Goal: Use online tool/utility: Utilize a website feature to perform a specific function

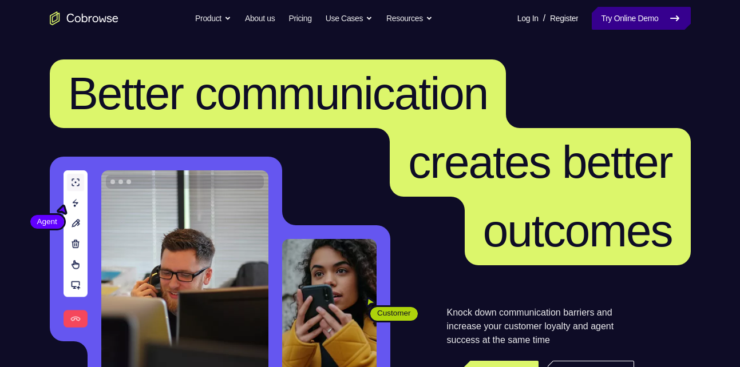
click at [652, 16] on link "Try Online Demo" at bounding box center [641, 18] width 98 height 23
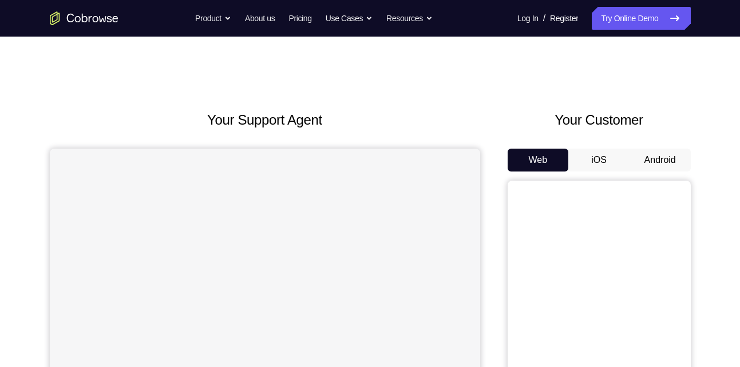
click at [650, 158] on button "Android" at bounding box center [659, 160] width 61 height 23
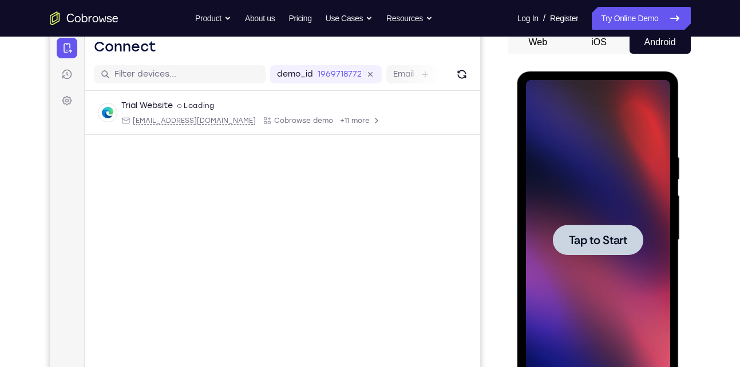
click at [595, 244] on span "Tap to Start" at bounding box center [598, 240] width 58 height 11
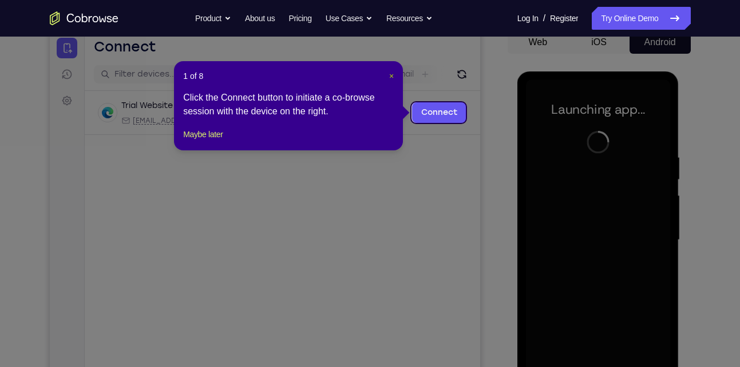
click at [390, 76] on span "×" at bounding box center [391, 76] width 5 height 9
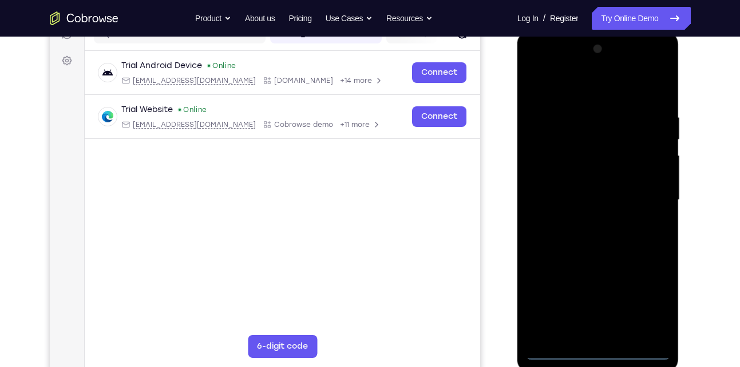
scroll to position [157, 0]
click at [595, 354] on div at bounding box center [598, 201] width 144 height 320
click at [648, 309] on div at bounding box center [598, 201] width 144 height 320
click at [658, 72] on div at bounding box center [598, 201] width 144 height 320
click at [614, 84] on div at bounding box center [598, 201] width 144 height 320
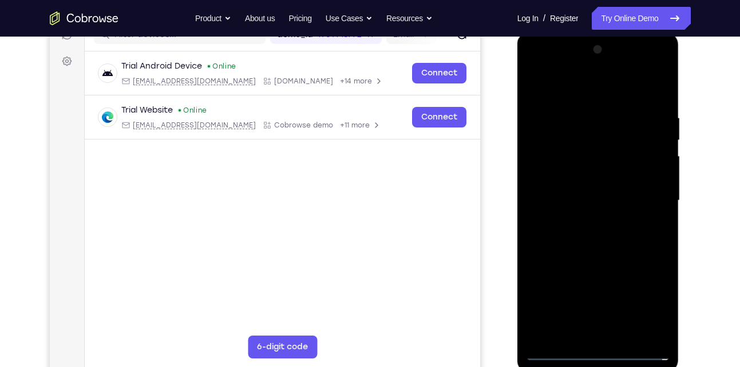
click at [594, 65] on div at bounding box center [598, 201] width 144 height 320
click at [585, 180] on div at bounding box center [598, 201] width 144 height 320
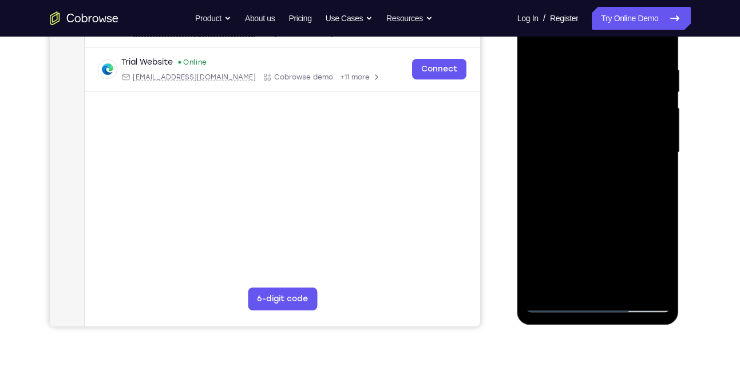
scroll to position [213, 0]
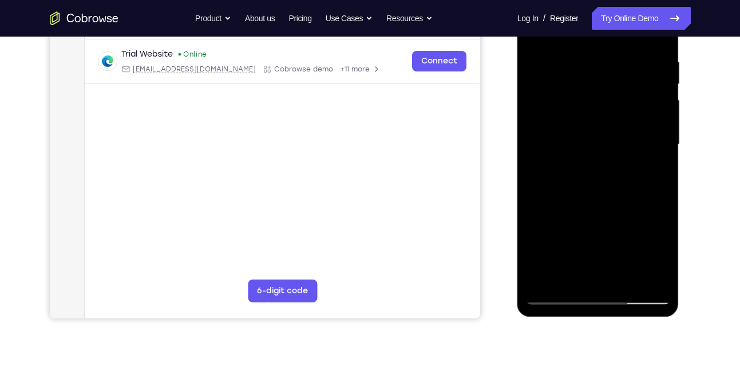
drag, startPoint x: 573, startPoint y: 246, endPoint x: 578, endPoint y: 196, distance: 50.6
click at [578, 196] on div at bounding box center [598, 145] width 144 height 320
drag, startPoint x: 578, startPoint y: 219, endPoint x: 581, endPoint y: 156, distance: 63.0
click at [581, 156] on div at bounding box center [598, 145] width 144 height 320
drag, startPoint x: 580, startPoint y: 201, endPoint x: 589, endPoint y: 137, distance: 64.8
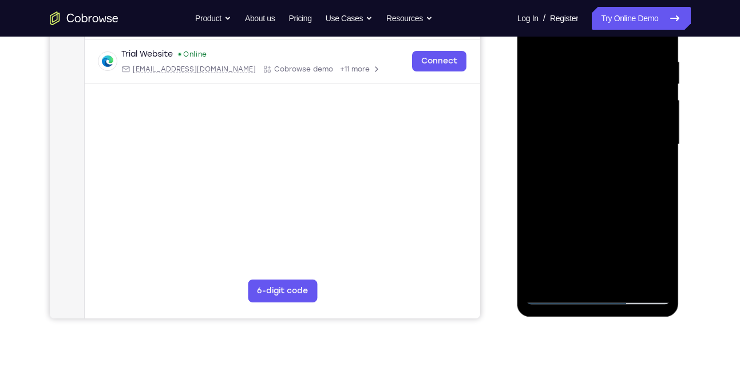
click at [589, 137] on div at bounding box center [598, 145] width 144 height 320
drag, startPoint x: 601, startPoint y: 211, endPoint x: 604, endPoint y: 168, distance: 42.4
click at [604, 168] on div at bounding box center [598, 145] width 144 height 320
click at [609, 217] on div at bounding box center [598, 145] width 144 height 320
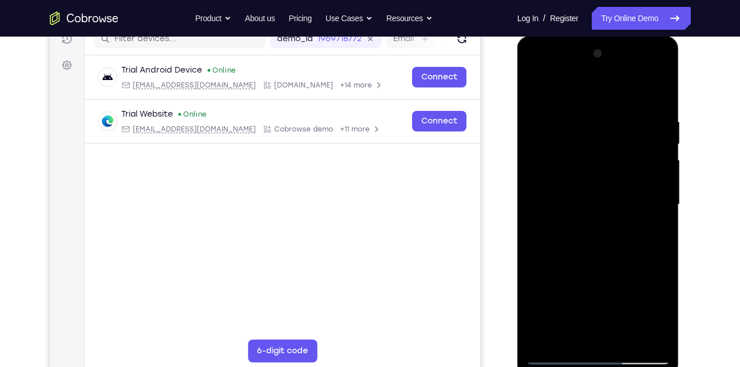
scroll to position [153, 0]
click at [601, 197] on div at bounding box center [598, 205] width 144 height 320
click at [595, 227] on div at bounding box center [598, 205] width 144 height 320
click at [538, 253] on div at bounding box center [598, 205] width 144 height 320
click at [549, 252] on div at bounding box center [598, 205] width 144 height 320
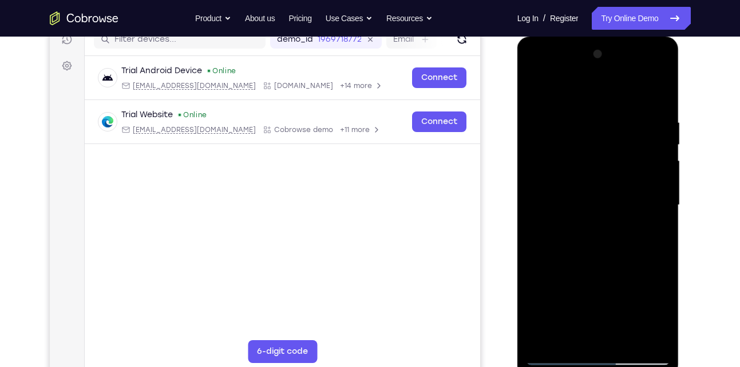
click at [546, 253] on div at bounding box center [598, 205] width 144 height 320
click at [601, 232] on div at bounding box center [598, 205] width 144 height 320
click at [556, 253] on div at bounding box center [598, 205] width 144 height 320
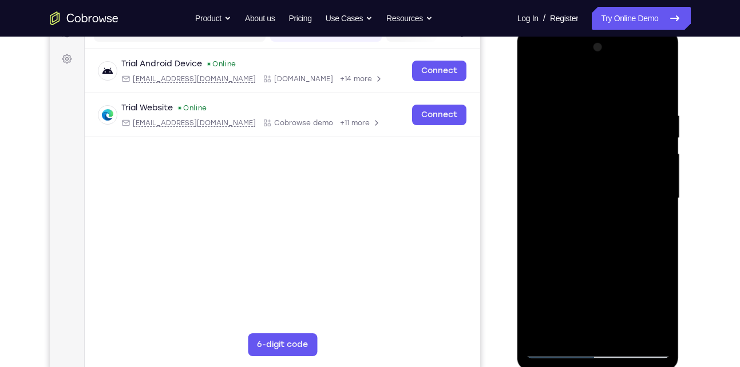
scroll to position [160, 0]
click at [600, 219] on div at bounding box center [598, 198] width 144 height 320
click at [568, 246] on div at bounding box center [598, 198] width 144 height 320
click at [573, 246] on div at bounding box center [598, 198] width 144 height 320
click at [574, 225] on div at bounding box center [598, 198] width 144 height 320
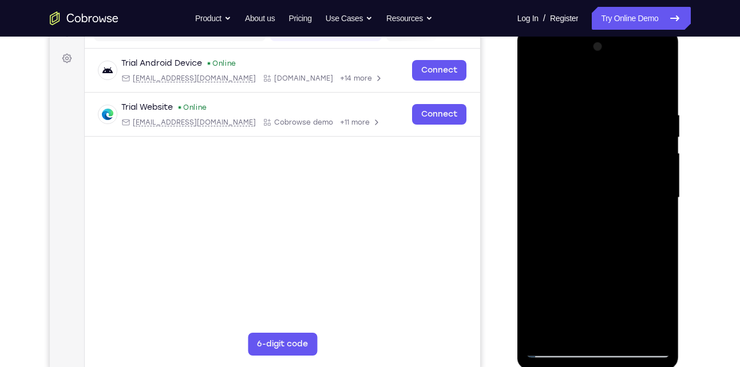
click at [591, 219] on div at bounding box center [598, 198] width 144 height 320
click at [550, 225] on div at bounding box center [598, 198] width 144 height 320
click at [540, 251] on div at bounding box center [598, 198] width 144 height 320
click at [541, 252] on div at bounding box center [598, 198] width 144 height 320
click at [538, 257] on div at bounding box center [598, 198] width 144 height 320
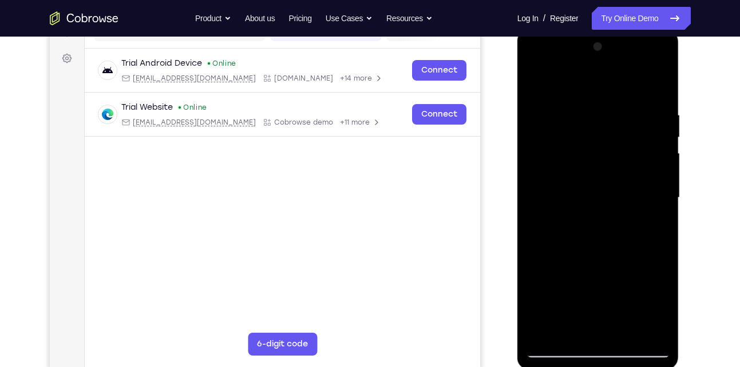
click at [584, 246] on div at bounding box center [598, 198] width 144 height 320
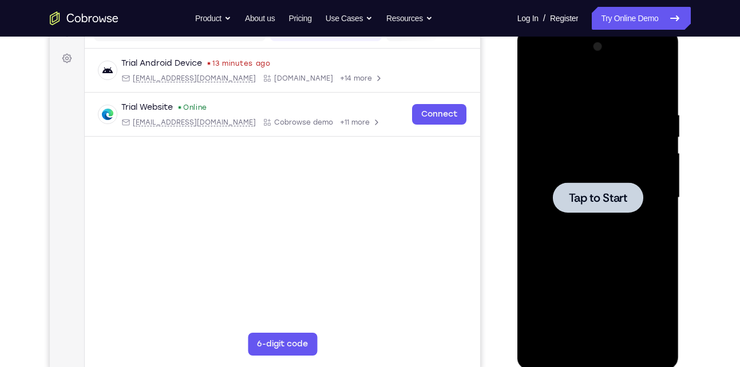
click at [595, 212] on div at bounding box center [598, 198] width 90 height 30
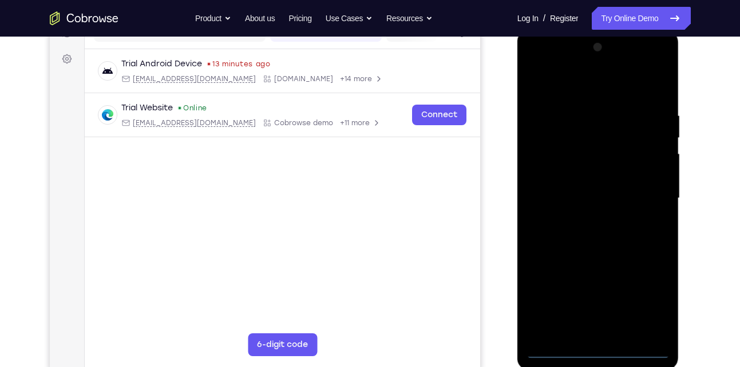
scroll to position [161, 0]
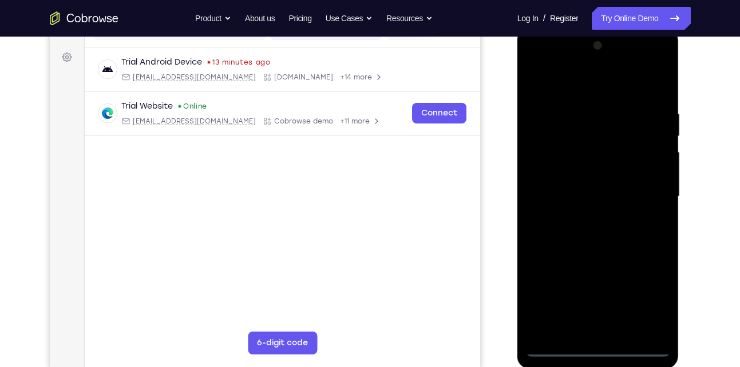
click at [590, 344] on div at bounding box center [598, 197] width 144 height 320
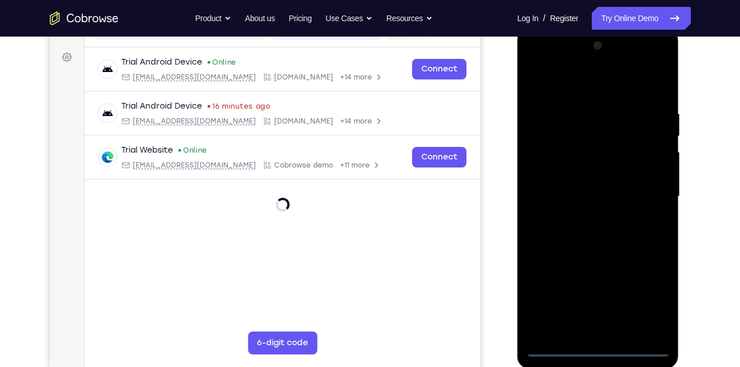
click at [601, 346] on div at bounding box center [598, 197] width 144 height 320
click at [649, 300] on div at bounding box center [598, 197] width 144 height 320
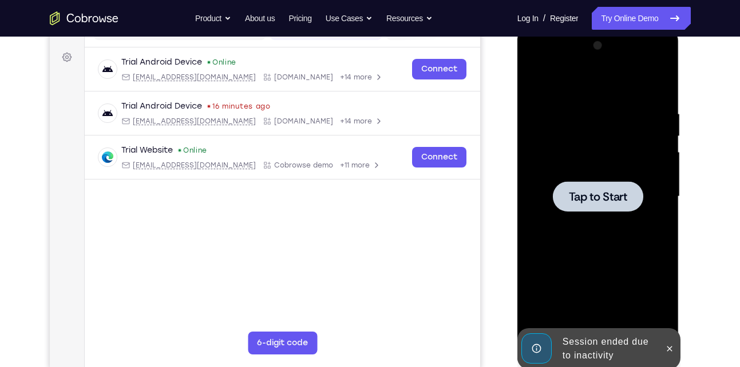
click at [589, 196] on span "Tap to Start" at bounding box center [598, 196] width 58 height 11
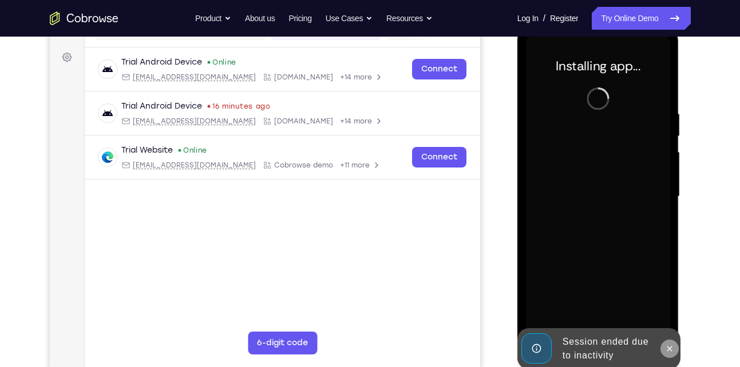
click at [669, 351] on icon at bounding box center [669, 348] width 9 height 9
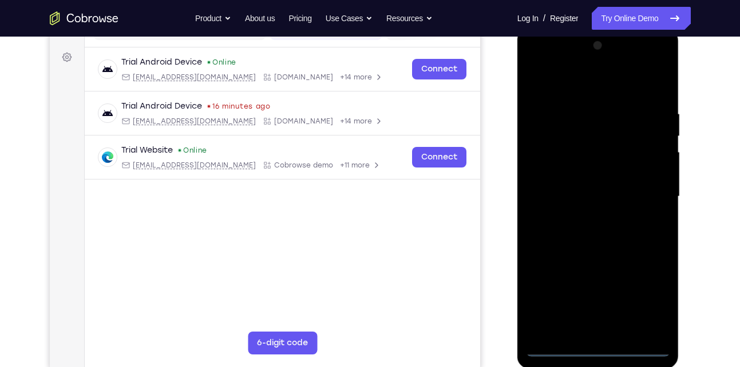
click at [593, 354] on div at bounding box center [598, 197] width 144 height 320
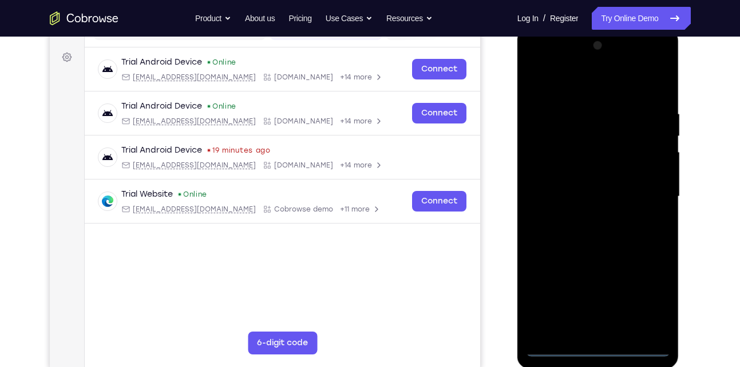
click at [641, 297] on div at bounding box center [598, 197] width 144 height 320
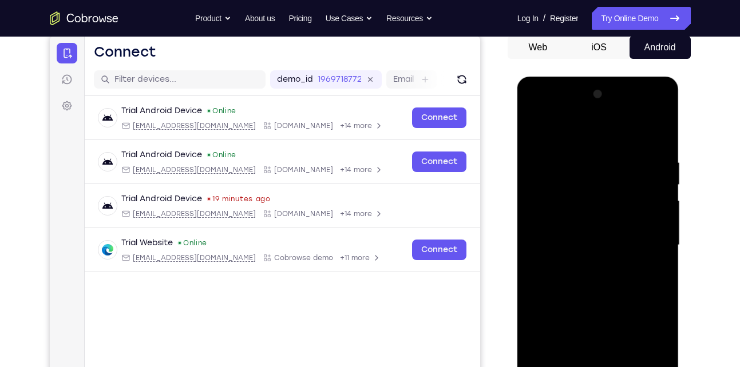
scroll to position [110, 0]
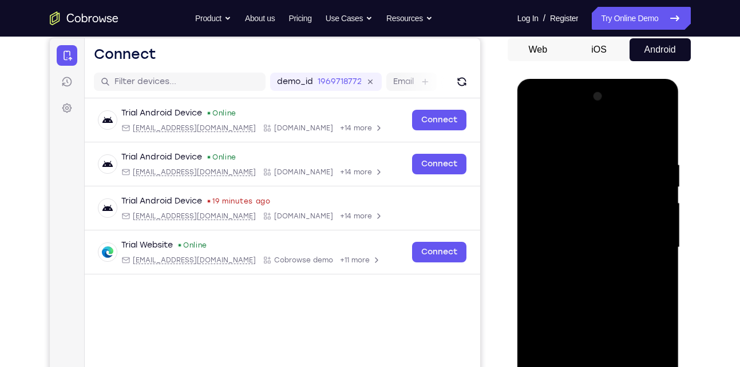
click at [663, 113] on div at bounding box center [598, 248] width 144 height 320
click at [628, 134] on div at bounding box center [598, 248] width 144 height 320
click at [596, 107] on div at bounding box center [598, 248] width 144 height 320
click at [584, 223] on div at bounding box center [598, 248] width 144 height 320
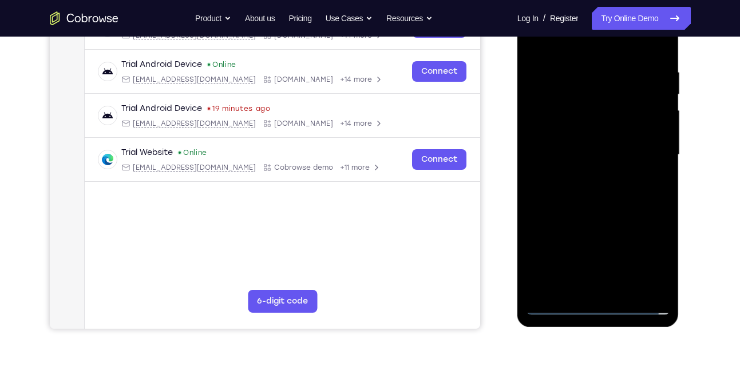
scroll to position [201, 0]
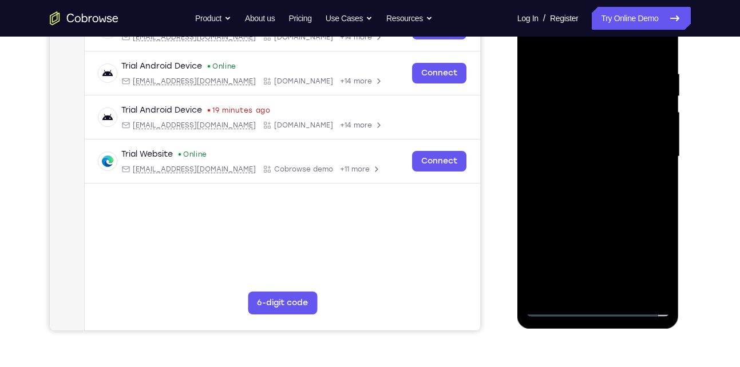
drag, startPoint x: 613, startPoint y: 225, endPoint x: 629, endPoint y: 167, distance: 61.1
click at [629, 167] on div at bounding box center [598, 157] width 144 height 320
drag, startPoint x: 612, startPoint y: 236, endPoint x: 629, endPoint y: 173, distance: 64.5
click at [629, 173] on div at bounding box center [598, 157] width 144 height 320
drag, startPoint x: 613, startPoint y: 232, endPoint x: 629, endPoint y: 182, distance: 52.8
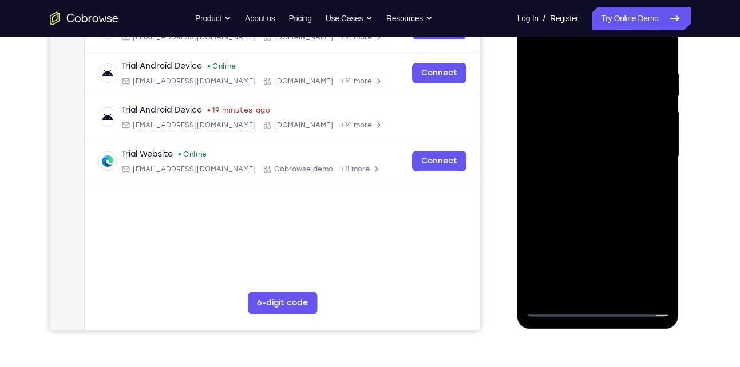
click at [629, 182] on div at bounding box center [598, 157] width 144 height 320
drag, startPoint x: 612, startPoint y: 241, endPoint x: 630, endPoint y: 185, distance: 59.0
click at [630, 185] on div at bounding box center [598, 157] width 144 height 320
click at [612, 210] on div at bounding box center [598, 157] width 144 height 320
drag, startPoint x: 608, startPoint y: 199, endPoint x: 607, endPoint y: 233, distance: 34.4
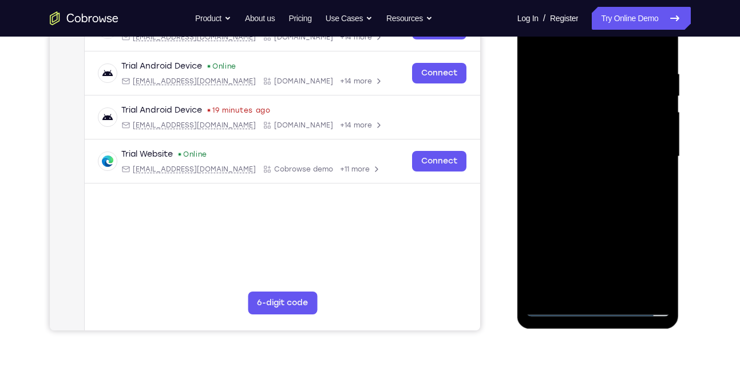
click at [607, 233] on div at bounding box center [598, 157] width 144 height 320
drag, startPoint x: 604, startPoint y: 234, endPoint x: 598, endPoint y: 264, distance: 30.4
click at [598, 264] on div at bounding box center [598, 157] width 144 height 320
drag, startPoint x: 607, startPoint y: 181, endPoint x: 602, endPoint y: 212, distance: 31.8
click at [602, 212] on div at bounding box center [598, 157] width 144 height 320
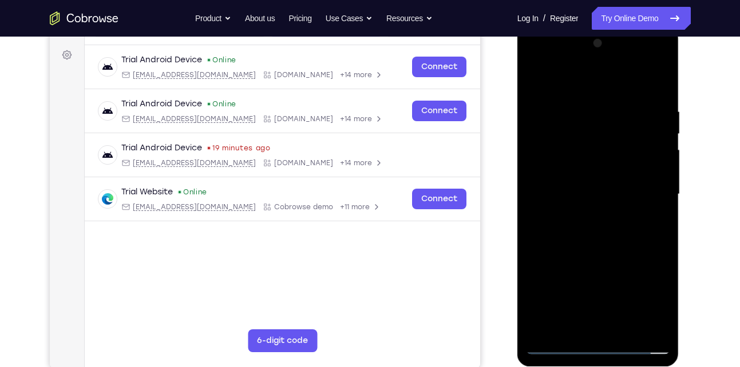
scroll to position [164, 0]
click at [573, 242] on div at bounding box center [598, 194] width 144 height 320
click at [581, 243] on div at bounding box center [598, 194] width 144 height 320
click at [584, 242] on div at bounding box center [598, 194] width 144 height 320
click at [588, 242] on div at bounding box center [598, 194] width 144 height 320
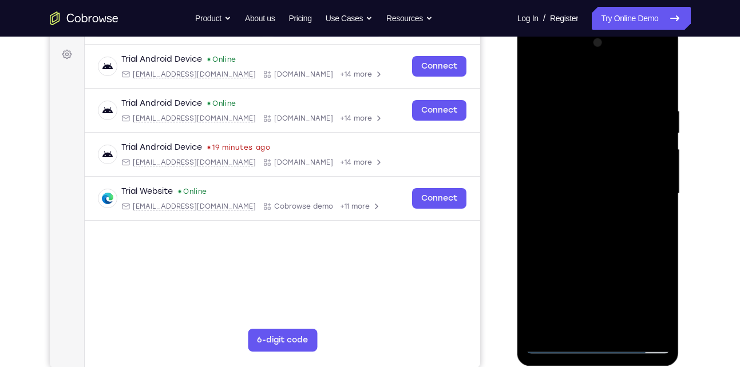
click at [590, 243] on div at bounding box center [598, 194] width 144 height 320
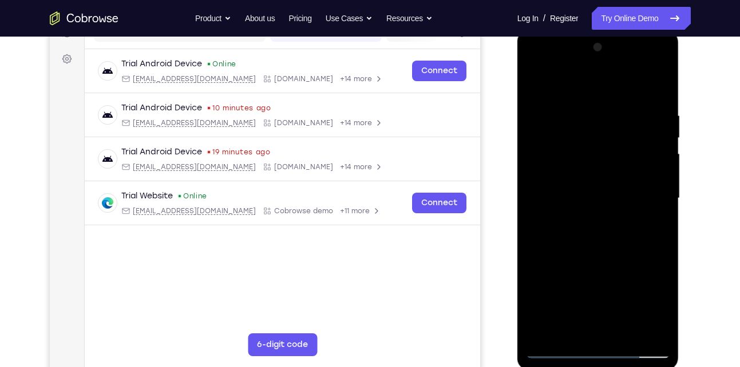
scroll to position [159, 0]
click at [616, 233] on div at bounding box center [598, 199] width 144 height 320
click at [615, 224] on div at bounding box center [598, 199] width 144 height 320
click at [612, 247] on div at bounding box center [598, 199] width 144 height 320
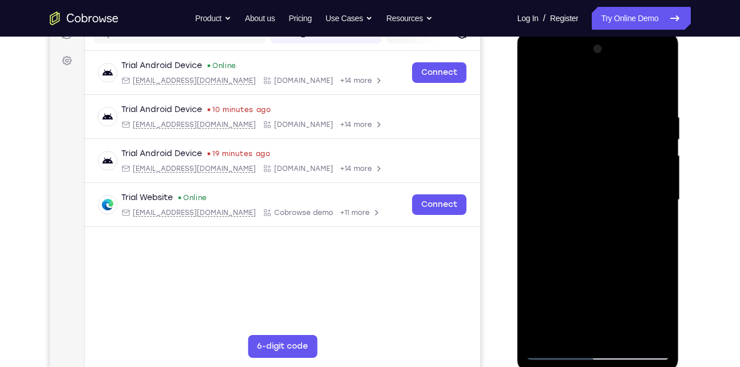
scroll to position [158, 0]
click at [593, 232] on div at bounding box center [598, 199] width 144 height 320
click at [629, 248] on div at bounding box center [598, 199] width 144 height 320
click at [634, 248] on div at bounding box center [598, 199] width 144 height 320
click at [545, 246] on div at bounding box center [598, 199] width 144 height 320
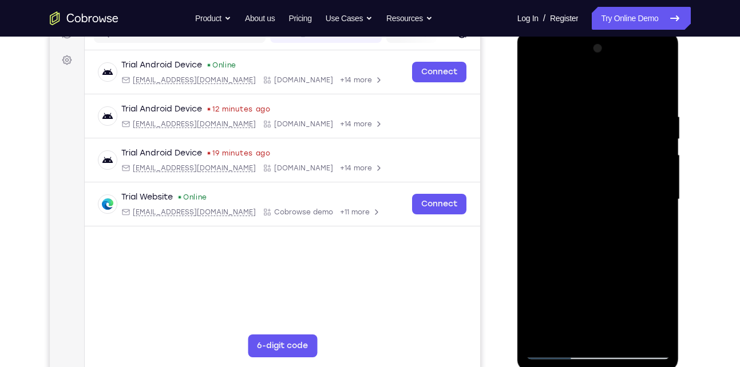
click at [538, 255] on div at bounding box center [598, 199] width 144 height 320
drag, startPoint x: 575, startPoint y: 272, endPoint x: 593, endPoint y: 197, distance: 77.2
click at [593, 197] on div at bounding box center [598, 199] width 144 height 320
drag, startPoint x: 544, startPoint y: 244, endPoint x: 557, endPoint y: 182, distance: 63.7
click at [557, 182] on div at bounding box center [598, 199] width 144 height 320
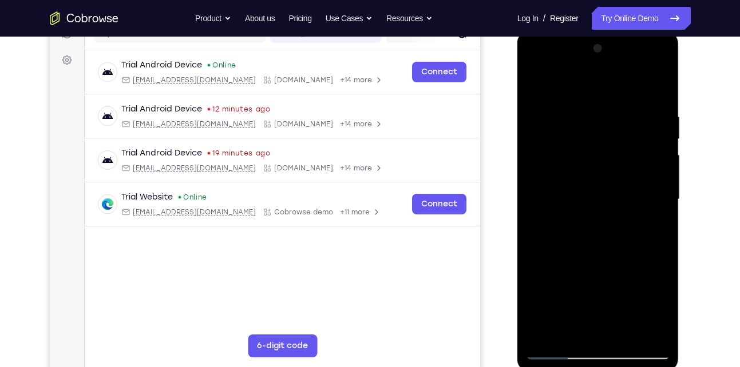
drag, startPoint x: 534, startPoint y: 235, endPoint x: 552, endPoint y: 168, distance: 69.3
click at [552, 168] on div at bounding box center [598, 199] width 144 height 320
drag, startPoint x: 551, startPoint y: 221, endPoint x: 566, endPoint y: 163, distance: 60.9
click at [566, 163] on div at bounding box center [598, 199] width 144 height 320
drag, startPoint x: 566, startPoint y: 232, endPoint x: 582, endPoint y: 180, distance: 53.9
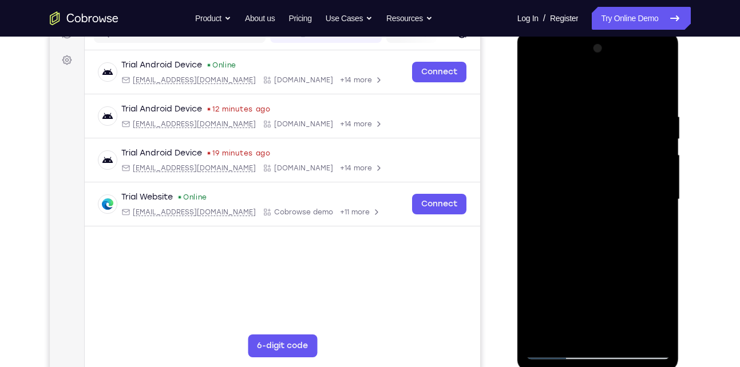
click at [582, 180] on div at bounding box center [598, 199] width 144 height 320
drag, startPoint x: 577, startPoint y: 229, endPoint x: 599, endPoint y: 171, distance: 62.6
click at [599, 171] on div at bounding box center [598, 199] width 144 height 320
drag, startPoint x: 585, startPoint y: 241, endPoint x: 607, endPoint y: 175, distance: 69.8
click at [607, 175] on div at bounding box center [598, 199] width 144 height 320
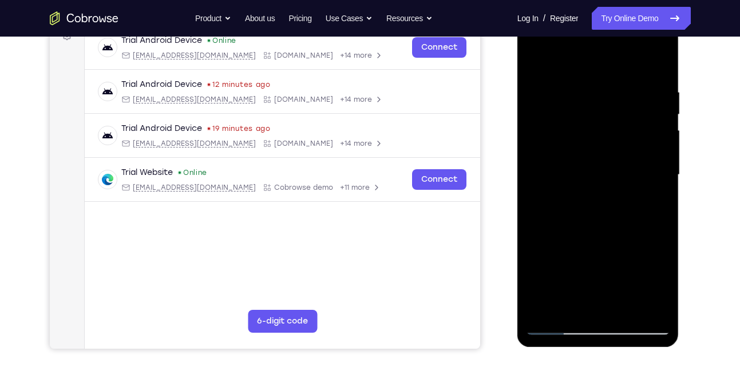
scroll to position [184, 0]
drag, startPoint x: 589, startPoint y: 234, endPoint x: 607, endPoint y: 182, distance: 54.8
click at [607, 182] on div at bounding box center [598, 174] width 144 height 320
drag, startPoint x: 584, startPoint y: 247, endPoint x: 608, endPoint y: 170, distance: 80.9
click at [608, 170] on div at bounding box center [598, 174] width 144 height 320
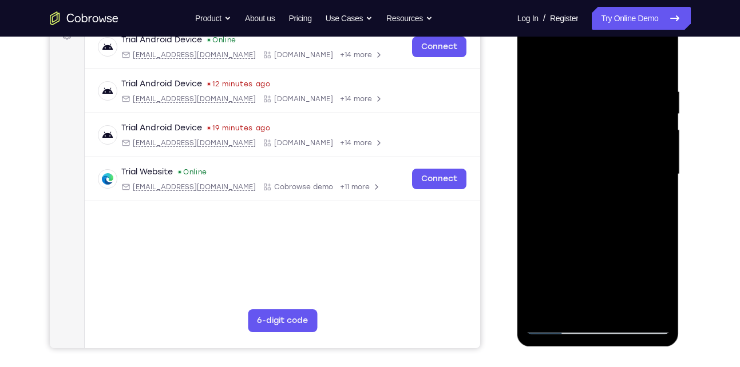
drag, startPoint x: 585, startPoint y: 259, endPoint x: 607, endPoint y: 194, distance: 68.0
click at [607, 194] on div at bounding box center [598, 174] width 144 height 320
drag, startPoint x: 585, startPoint y: 245, endPoint x: 615, endPoint y: 178, distance: 73.6
click at [615, 178] on div at bounding box center [598, 174] width 144 height 320
drag, startPoint x: 586, startPoint y: 245, endPoint x: 623, endPoint y: 164, distance: 89.1
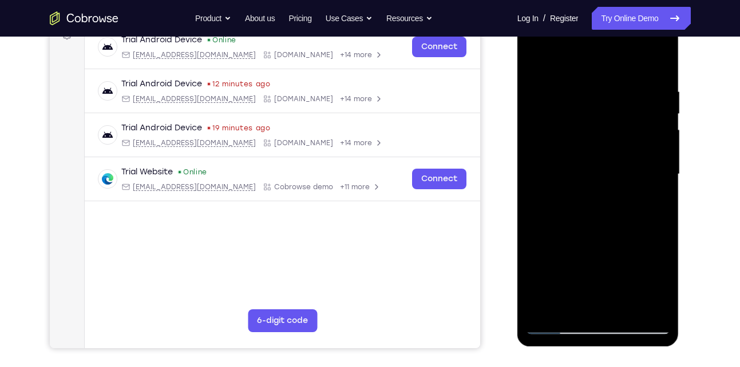
click at [623, 164] on div at bounding box center [598, 174] width 144 height 320
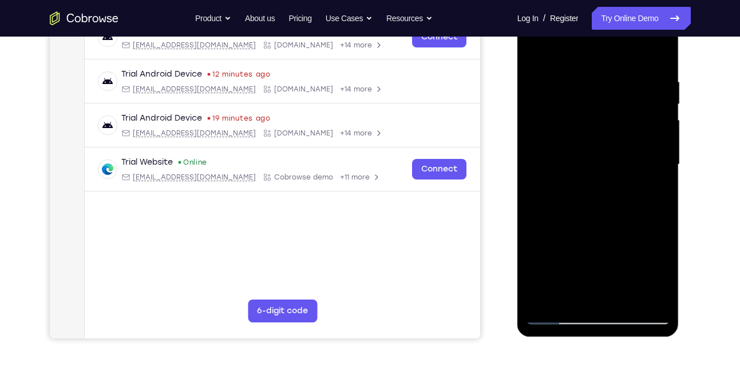
scroll to position [192, 0]
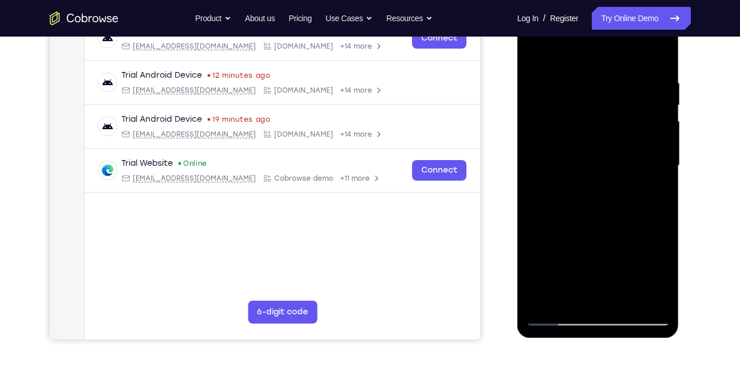
drag, startPoint x: 589, startPoint y: 246, endPoint x: 612, endPoint y: 181, distance: 68.8
click at [612, 181] on div at bounding box center [598, 166] width 144 height 320
drag, startPoint x: 591, startPoint y: 220, endPoint x: 617, endPoint y: 163, distance: 63.3
click at [617, 163] on div at bounding box center [598, 166] width 144 height 320
drag, startPoint x: 600, startPoint y: 207, endPoint x: 615, endPoint y: 169, distance: 40.6
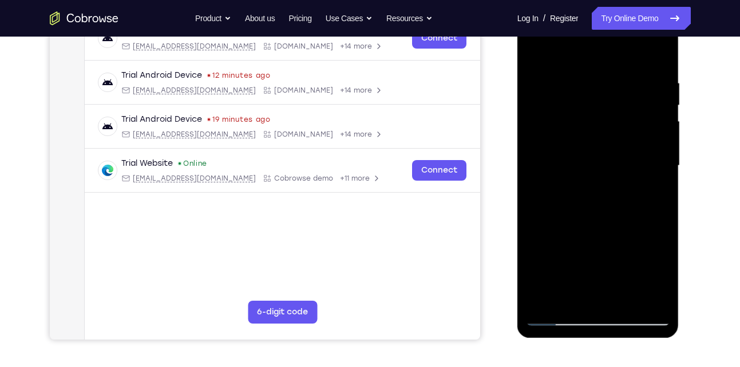
click at [615, 169] on div at bounding box center [598, 166] width 144 height 320
drag, startPoint x: 604, startPoint y: 204, endPoint x: 594, endPoint y: 252, distance: 48.5
click at [594, 252] on div at bounding box center [598, 166] width 144 height 320
click at [593, 196] on div at bounding box center [598, 166] width 144 height 320
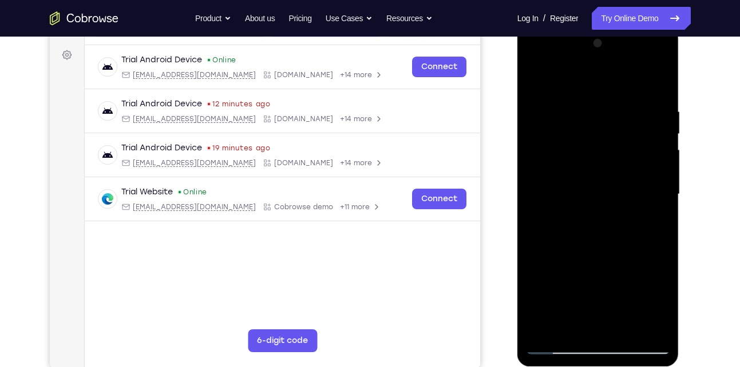
scroll to position [156, 0]
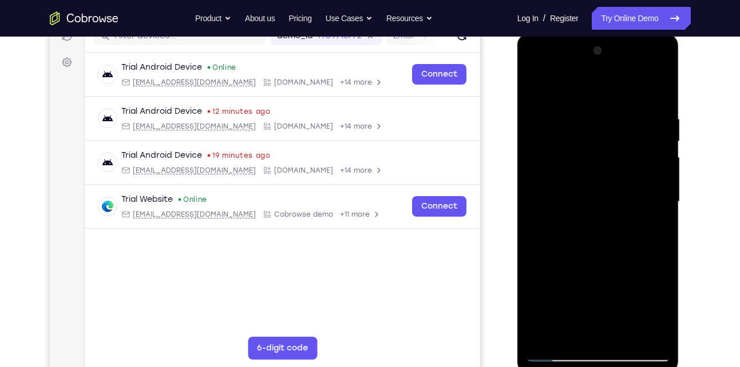
click at [596, 218] on div at bounding box center [598, 202] width 144 height 320
click at [552, 252] on div at bounding box center [598, 202] width 144 height 320
click at [552, 251] on div at bounding box center [598, 202] width 144 height 320
click at [542, 249] on div at bounding box center [598, 202] width 144 height 320
click at [544, 251] on div at bounding box center [598, 202] width 144 height 320
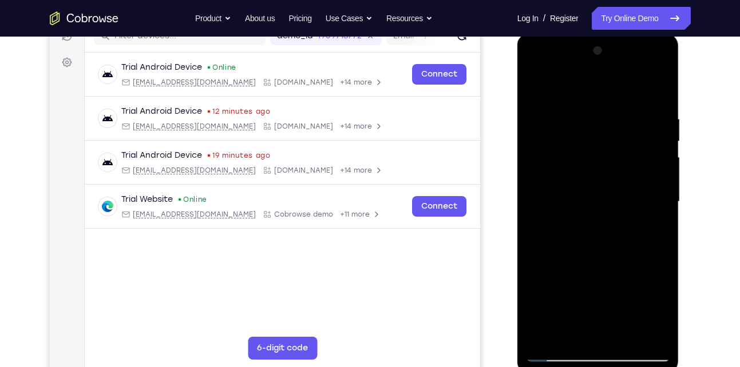
click at [546, 251] on div at bounding box center [598, 202] width 144 height 320
click at [548, 251] on div at bounding box center [598, 202] width 144 height 320
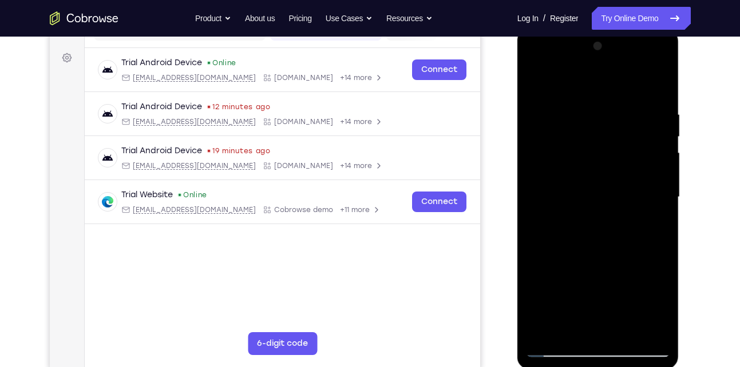
scroll to position [160, 0]
click at [565, 244] on div at bounding box center [598, 198] width 144 height 320
click at [566, 232] on div at bounding box center [598, 198] width 144 height 320
click at [578, 247] on div at bounding box center [598, 198] width 144 height 320
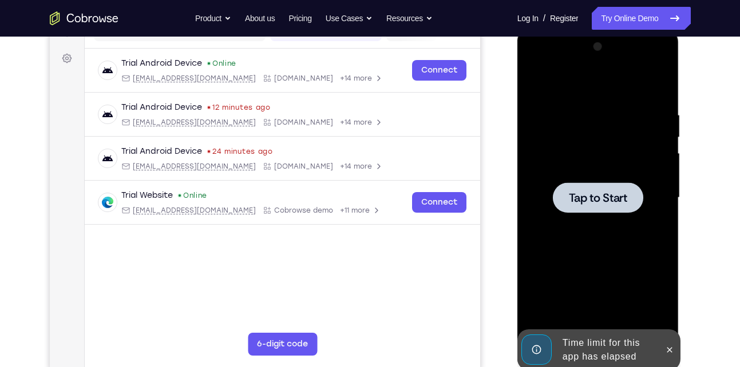
click at [599, 205] on div at bounding box center [598, 198] width 90 height 30
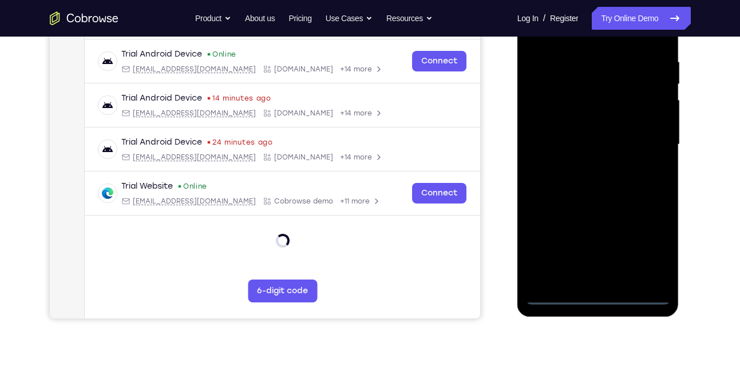
scroll to position [213, 0]
click at [602, 297] on div at bounding box center [598, 145] width 144 height 320
click at [654, 247] on div at bounding box center [598, 145] width 144 height 320
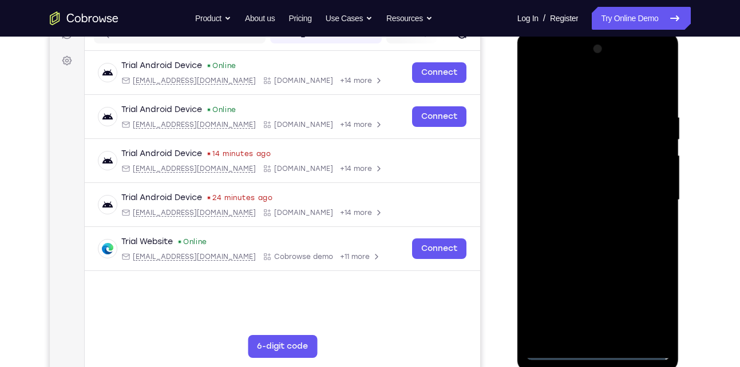
scroll to position [158, 0]
click at [654, 62] on div at bounding box center [598, 199] width 144 height 320
click at [660, 68] on div at bounding box center [598, 199] width 144 height 320
click at [618, 83] on div at bounding box center [598, 199] width 144 height 320
click at [582, 70] on div at bounding box center [598, 199] width 144 height 320
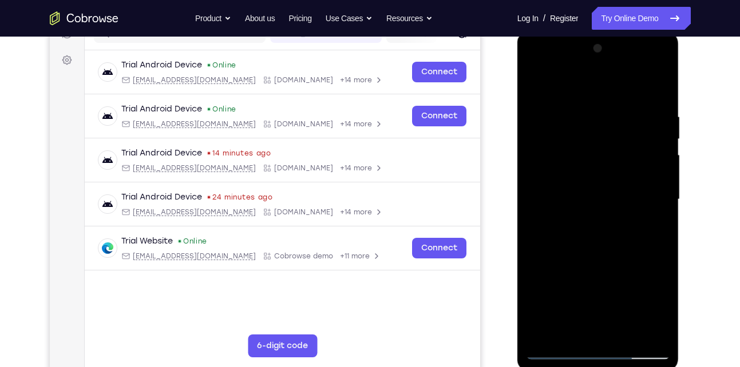
click at [580, 179] on div at bounding box center [598, 199] width 144 height 320
drag, startPoint x: 576, startPoint y: 265, endPoint x: 596, endPoint y: 157, distance: 110.5
click at [596, 157] on div at bounding box center [598, 199] width 144 height 320
drag, startPoint x: 562, startPoint y: 250, endPoint x: 582, endPoint y: 175, distance: 77.6
click at [582, 175] on div at bounding box center [598, 199] width 144 height 320
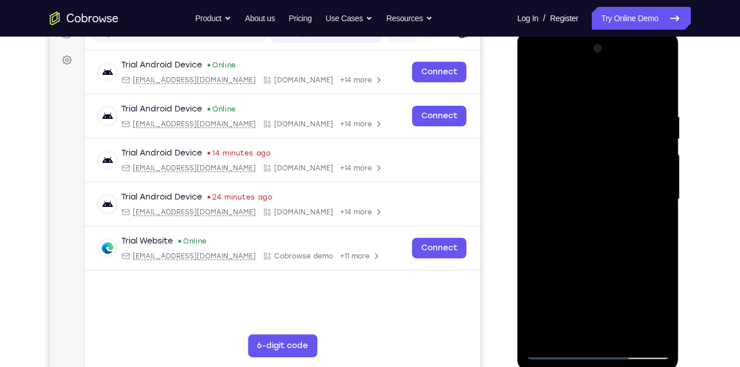
click at [582, 175] on div at bounding box center [598, 199] width 144 height 320
click at [599, 221] on div at bounding box center [598, 199] width 144 height 320
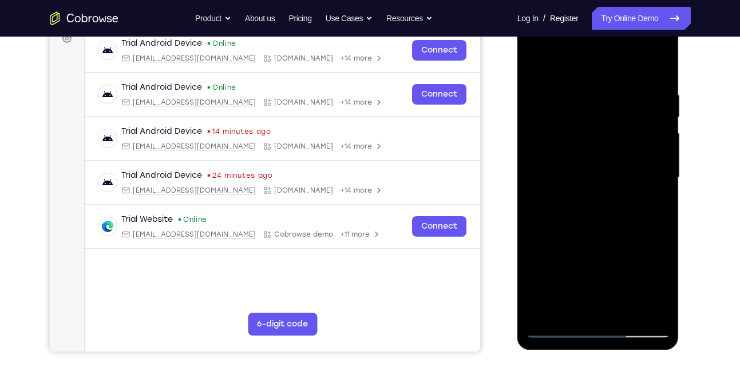
scroll to position [181, 0]
click at [537, 226] on div at bounding box center [598, 177] width 144 height 320
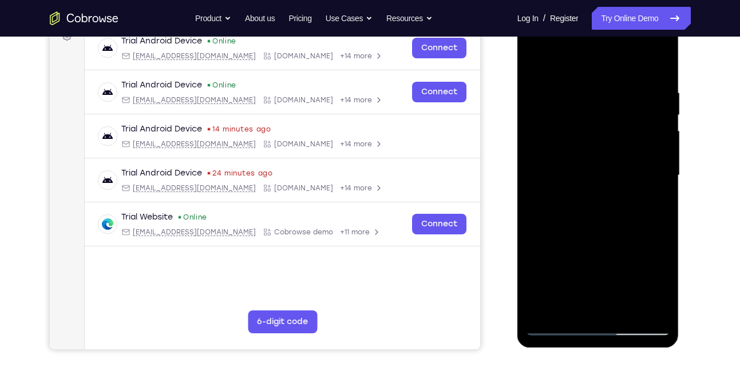
scroll to position [184, 0]
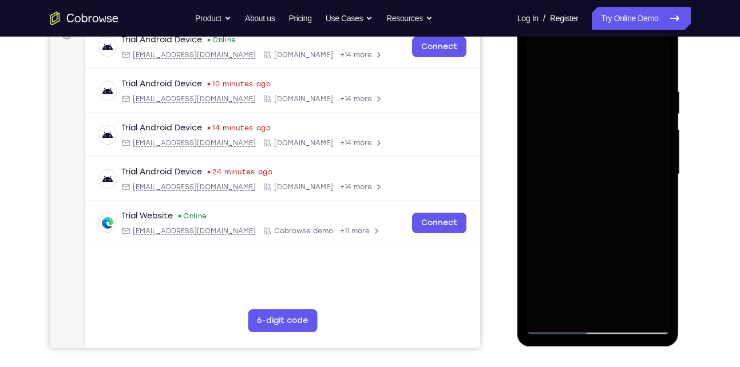
click at [588, 208] on div at bounding box center [598, 174] width 144 height 320
click at [583, 207] on div at bounding box center [598, 174] width 144 height 320
click at [557, 222] on div at bounding box center [598, 174] width 144 height 320
click at [561, 222] on div at bounding box center [598, 174] width 144 height 320
click at [564, 223] on div at bounding box center [598, 174] width 144 height 320
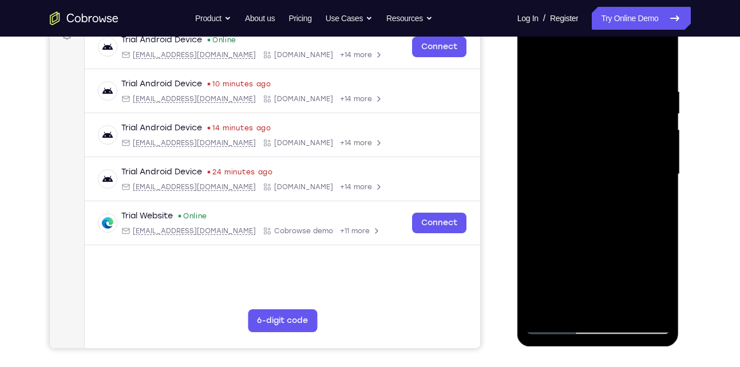
click at [567, 223] on div at bounding box center [598, 174] width 144 height 320
click at [569, 222] on div at bounding box center [598, 174] width 144 height 320
click at [573, 223] on div at bounding box center [598, 174] width 144 height 320
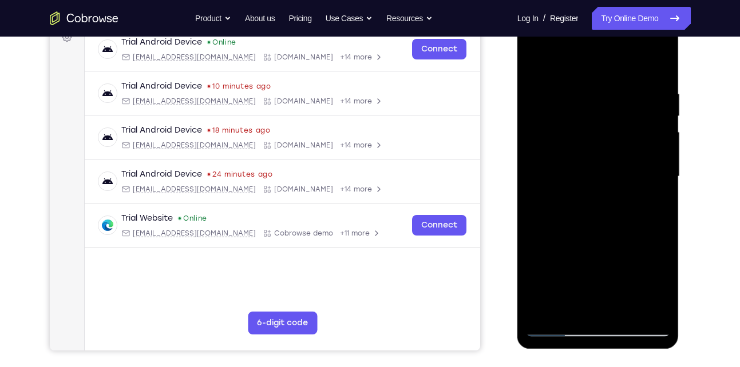
scroll to position [182, 0]
click at [585, 199] on div at bounding box center [598, 176] width 144 height 320
click at [580, 224] on div at bounding box center [598, 176] width 144 height 320
click at [579, 221] on div at bounding box center [598, 176] width 144 height 320
click at [597, 225] on div at bounding box center [598, 176] width 144 height 320
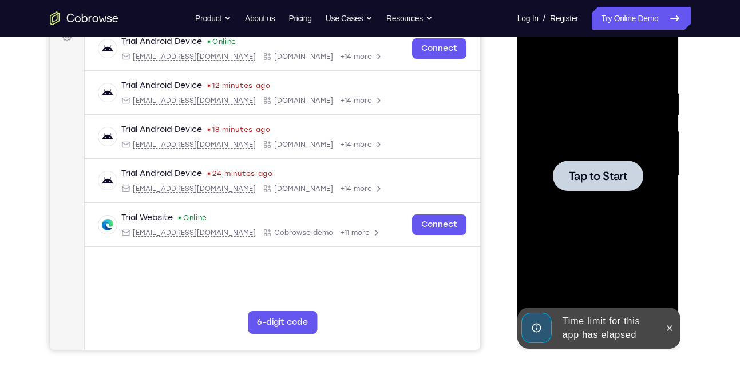
click at [607, 175] on span "Tap to Start" at bounding box center [598, 176] width 58 height 11
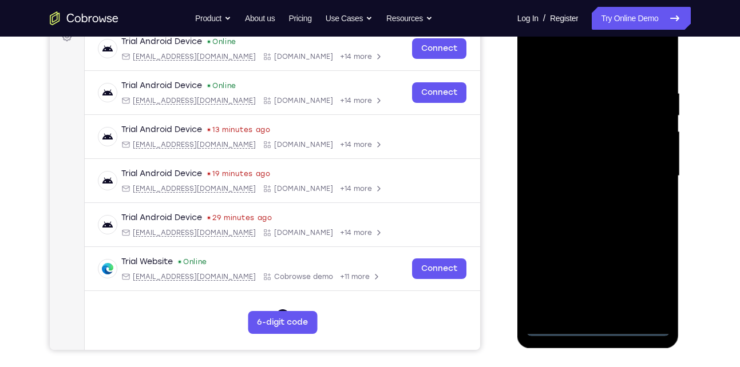
click at [600, 326] on div at bounding box center [598, 176] width 144 height 320
click at [656, 279] on div at bounding box center [598, 176] width 144 height 320
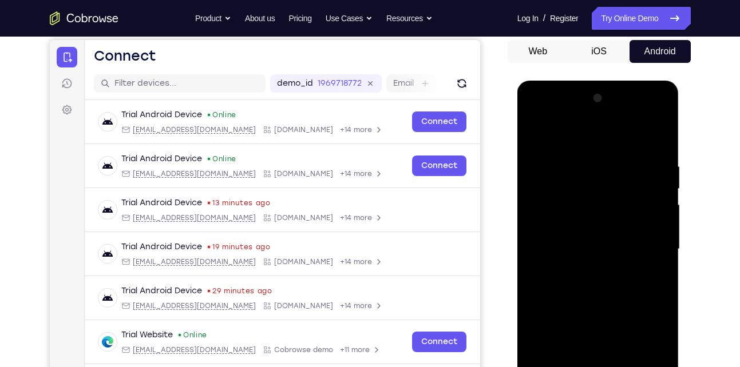
click at [658, 116] on div at bounding box center [598, 249] width 144 height 320
click at [620, 135] on div at bounding box center [598, 249] width 144 height 320
click at [612, 120] on div at bounding box center [598, 249] width 144 height 320
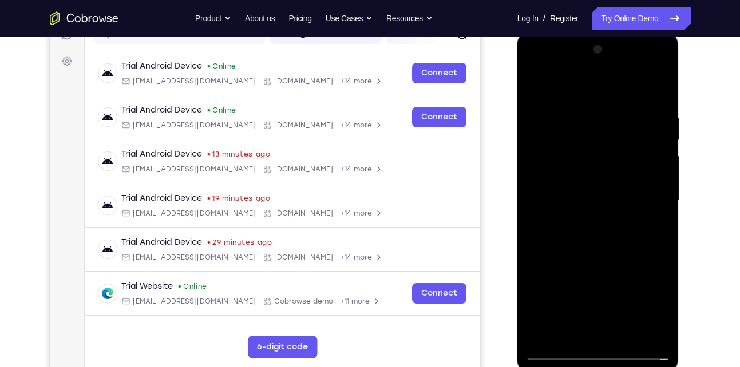
click at [585, 180] on div at bounding box center [598, 201] width 144 height 320
drag, startPoint x: 587, startPoint y: 265, endPoint x: 605, endPoint y: 160, distance: 106.8
click at [605, 160] on div at bounding box center [598, 201] width 144 height 320
click at [599, 250] on div at bounding box center [598, 201] width 144 height 320
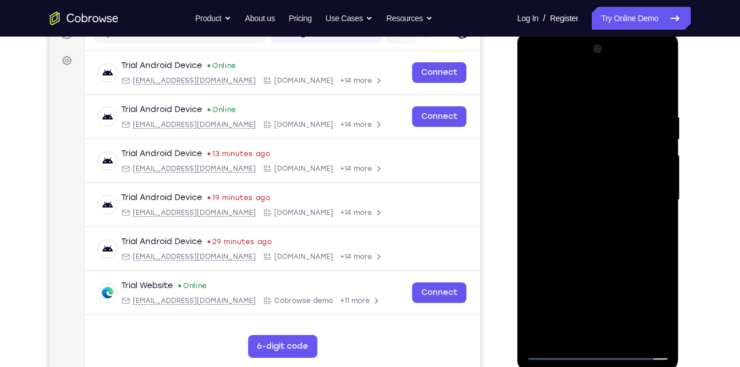
click at [604, 223] on div at bounding box center [598, 200] width 144 height 320
click at [596, 249] on div at bounding box center [598, 200] width 144 height 320
click at [537, 256] on div at bounding box center [598, 200] width 144 height 320
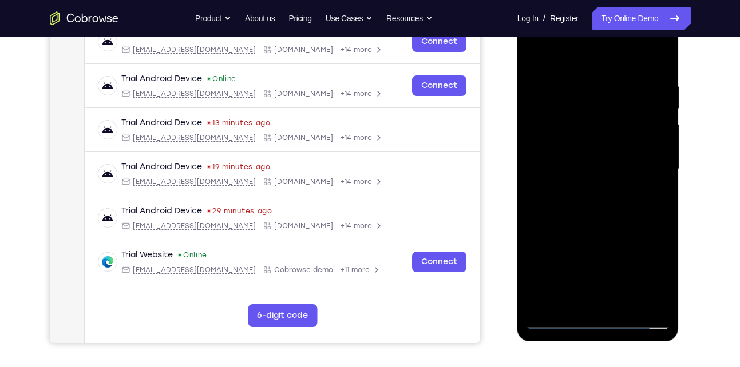
scroll to position [189, 0]
click at [606, 188] on div at bounding box center [598, 169] width 144 height 320
click at [601, 214] on div at bounding box center [598, 169] width 144 height 320
click at [602, 218] on div at bounding box center [598, 169] width 144 height 320
click at [604, 200] on div at bounding box center [598, 169] width 144 height 320
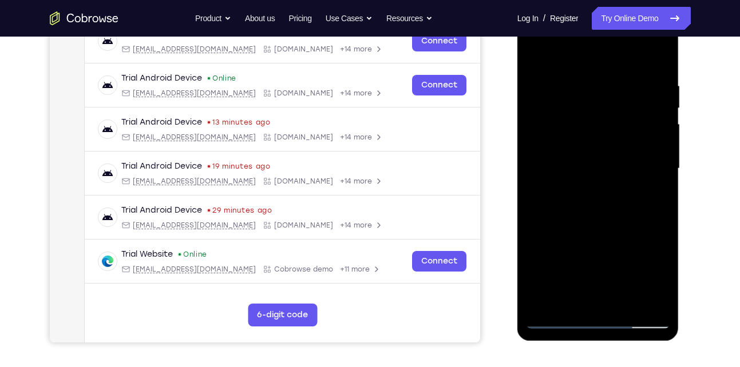
click at [608, 216] on div at bounding box center [598, 169] width 144 height 320
click at [610, 217] on div at bounding box center [598, 169] width 144 height 320
click at [616, 217] on div at bounding box center [598, 169] width 144 height 320
click at [623, 217] on div at bounding box center [598, 169] width 144 height 320
click at [627, 217] on div at bounding box center [598, 169] width 144 height 320
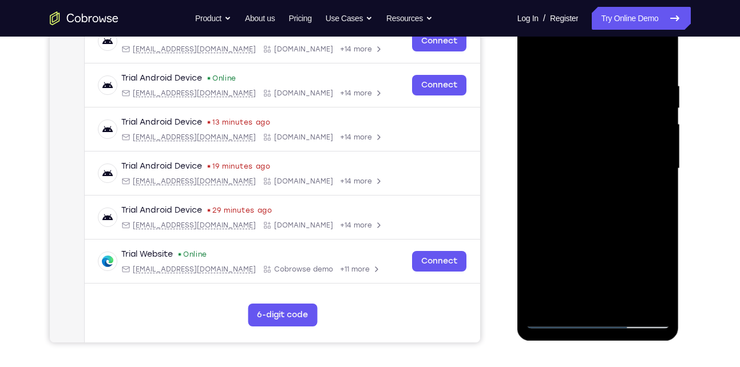
click at [632, 217] on div at bounding box center [598, 169] width 144 height 320
click at [611, 190] on div at bounding box center [598, 169] width 144 height 320
click at [642, 217] on div at bounding box center [598, 169] width 144 height 320
click at [647, 217] on div at bounding box center [598, 169] width 144 height 320
click at [634, 209] on div at bounding box center [598, 169] width 144 height 320
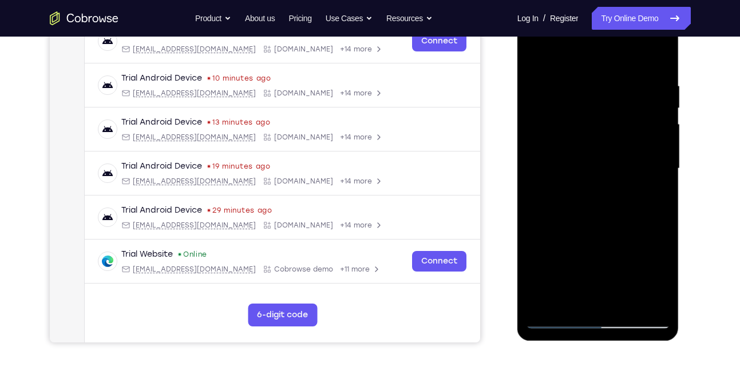
click at [655, 218] on div at bounding box center [598, 169] width 144 height 320
drag, startPoint x: 618, startPoint y: 195, endPoint x: 636, endPoint y: 134, distance: 63.4
click at [636, 134] on div at bounding box center [598, 169] width 144 height 320
drag, startPoint x: 601, startPoint y: 212, endPoint x: 627, endPoint y: 149, distance: 68.0
click at [627, 149] on div at bounding box center [598, 169] width 144 height 320
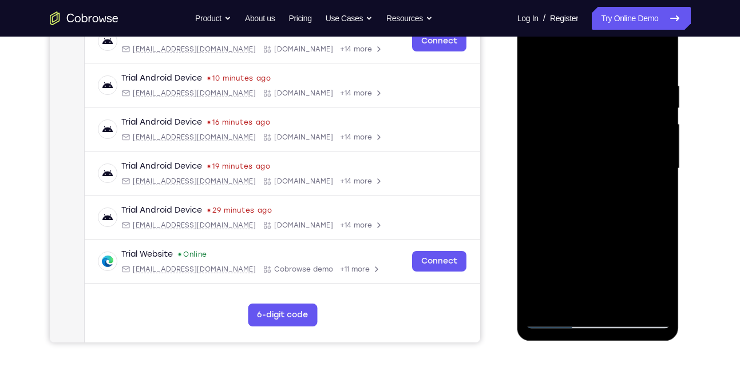
drag, startPoint x: 603, startPoint y: 232, endPoint x: 633, endPoint y: 158, distance: 79.8
click at [633, 158] on div at bounding box center [598, 169] width 144 height 320
drag, startPoint x: 608, startPoint y: 221, endPoint x: 635, endPoint y: 153, distance: 73.2
click at [635, 153] on div at bounding box center [598, 169] width 144 height 320
drag, startPoint x: 604, startPoint y: 219, endPoint x: 621, endPoint y: 176, distance: 45.5
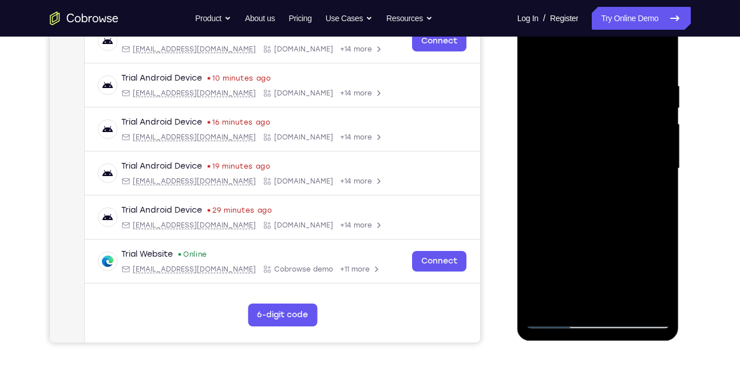
click at [621, 176] on div at bounding box center [598, 169] width 144 height 320
drag, startPoint x: 584, startPoint y: 240, endPoint x: 607, endPoint y: 176, distance: 68.0
click at [607, 176] on div at bounding box center [598, 169] width 144 height 320
drag, startPoint x: 592, startPoint y: 235, endPoint x: 620, endPoint y: 159, distance: 81.1
click at [620, 159] on div at bounding box center [598, 169] width 144 height 320
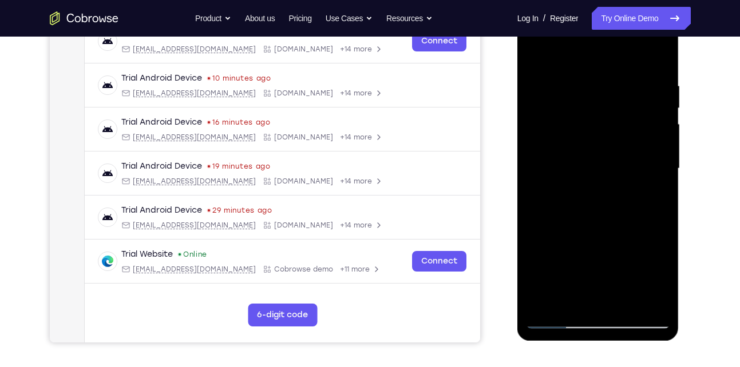
drag, startPoint x: 605, startPoint y: 237, endPoint x: 625, endPoint y: 172, distance: 68.1
click at [625, 172] on div at bounding box center [598, 169] width 144 height 320
drag, startPoint x: 612, startPoint y: 216, endPoint x: 636, endPoint y: 154, distance: 65.8
click at [636, 154] on div at bounding box center [598, 169] width 144 height 320
drag, startPoint x: 627, startPoint y: 229, endPoint x: 651, endPoint y: 154, distance: 79.3
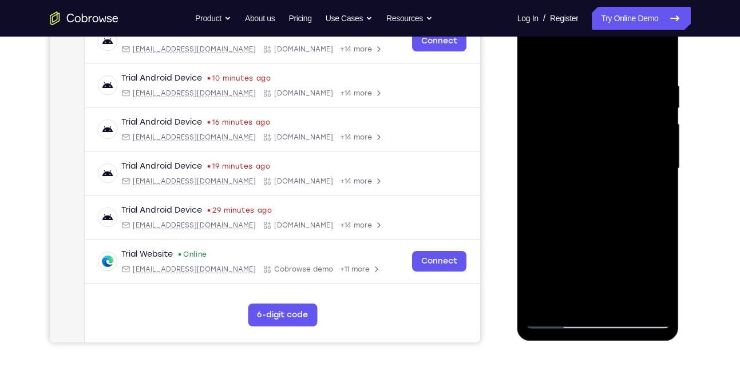
click at [651, 154] on div at bounding box center [598, 169] width 144 height 320
drag, startPoint x: 609, startPoint y: 202, endPoint x: 618, endPoint y: 168, distance: 35.5
click at [618, 168] on div at bounding box center [598, 169] width 144 height 320
click at [599, 186] on div at bounding box center [598, 169] width 144 height 320
click at [599, 192] on div at bounding box center [598, 169] width 144 height 320
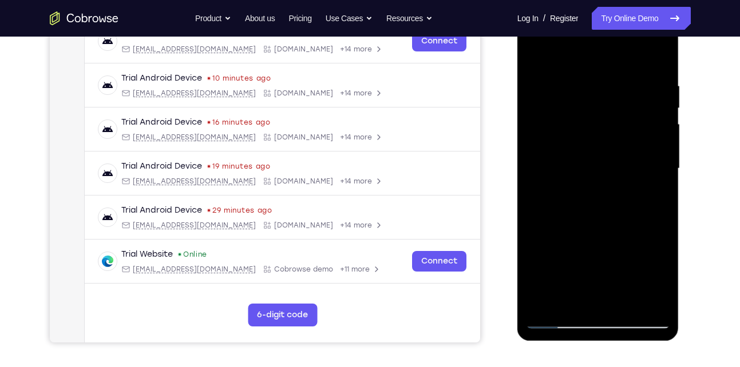
click at [547, 216] on div at bounding box center [598, 169] width 144 height 320
click at [546, 217] on div at bounding box center [598, 169] width 144 height 320
click at [554, 217] on div at bounding box center [598, 169] width 144 height 320
click at [548, 217] on div at bounding box center [598, 169] width 144 height 320
click at [556, 217] on div at bounding box center [598, 169] width 144 height 320
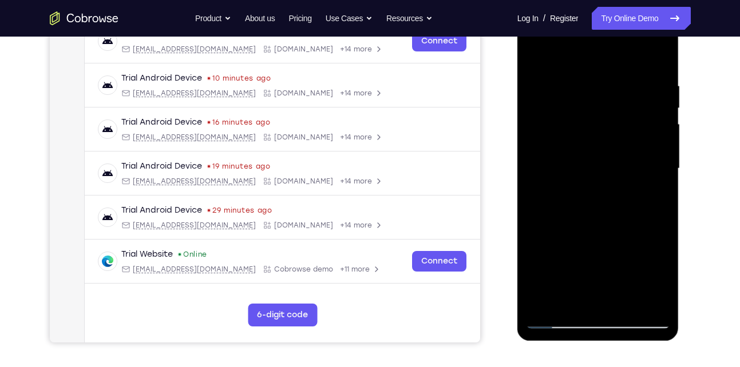
click at [560, 217] on div at bounding box center [598, 169] width 144 height 320
click at [567, 217] on div at bounding box center [598, 169] width 144 height 320
click at [576, 217] on div at bounding box center [598, 169] width 144 height 320
click at [596, 217] on div at bounding box center [598, 169] width 144 height 320
click at [613, 215] on div at bounding box center [598, 169] width 144 height 320
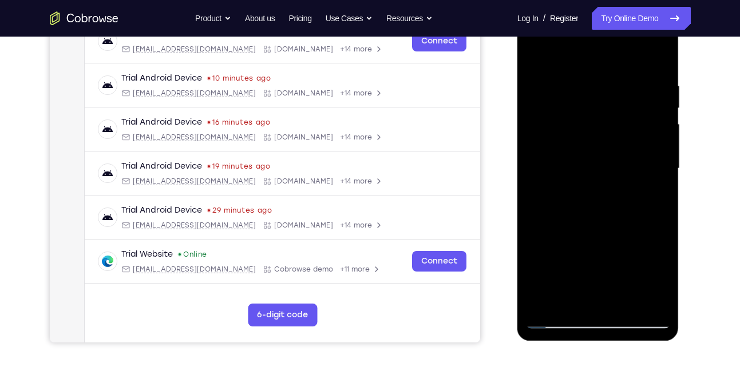
click at [616, 218] on div at bounding box center [598, 169] width 144 height 320
click at [579, 164] on div at bounding box center [598, 169] width 144 height 320
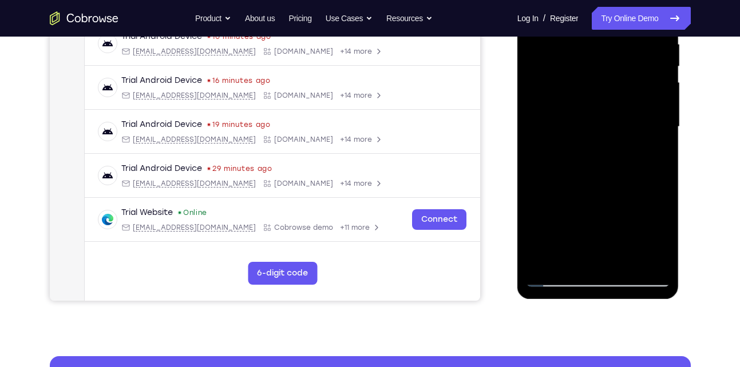
scroll to position [230, 0]
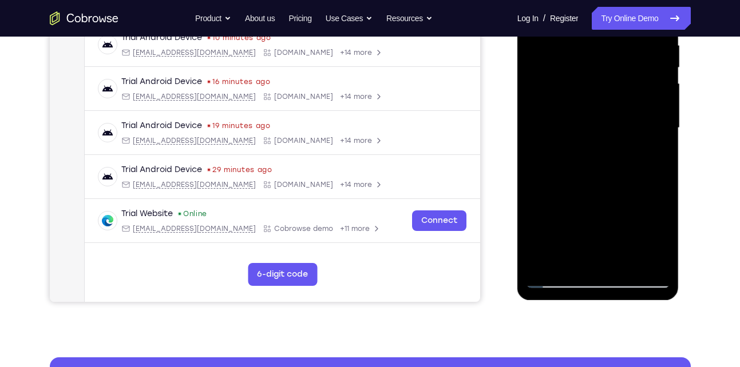
drag, startPoint x: 602, startPoint y: 223, endPoint x: 612, endPoint y: 138, distance: 85.3
click at [612, 138] on div at bounding box center [598, 128] width 144 height 320
drag, startPoint x: 599, startPoint y: 188, endPoint x: 619, endPoint y: 119, distance: 71.9
click at [619, 119] on div at bounding box center [598, 128] width 144 height 320
drag, startPoint x: 609, startPoint y: 200, endPoint x: 623, endPoint y: 141, distance: 60.1
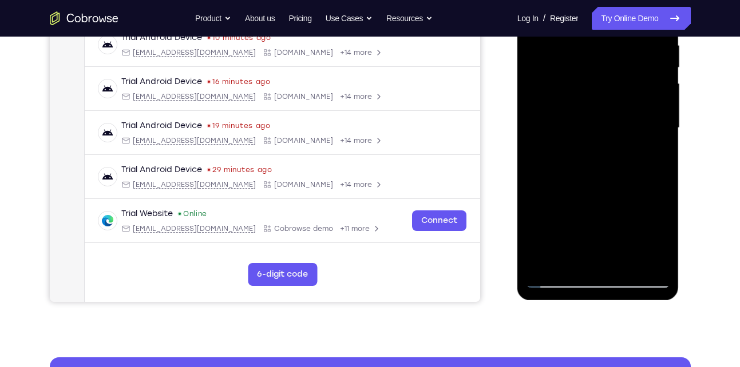
drag, startPoint x: 106, startPoint y: 182, endPoint x: 513, endPoint y: 187, distance: 407.4
click at [513, 187] on div at bounding box center [599, 127] width 183 height 352
drag, startPoint x: 570, startPoint y: 206, endPoint x: 576, endPoint y: 125, distance: 80.9
click at [576, 125] on div at bounding box center [598, 128] width 144 height 320
drag, startPoint x: 585, startPoint y: 203, endPoint x: 604, endPoint y: 132, distance: 74.1
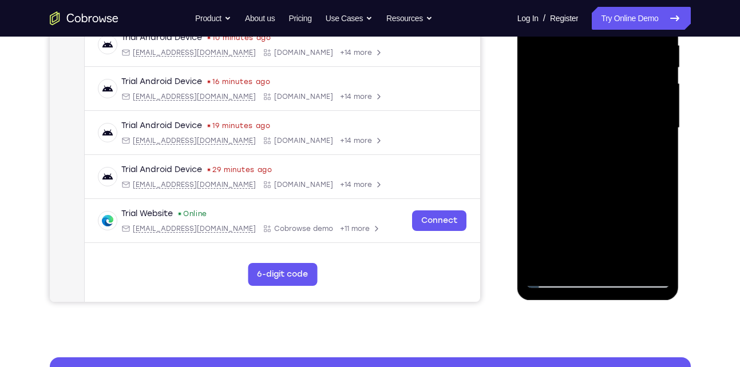
click at [604, 132] on div at bounding box center [598, 128] width 144 height 320
drag, startPoint x: 603, startPoint y: 209, endPoint x: 614, endPoint y: 158, distance: 52.2
click at [614, 158] on div at bounding box center [598, 128] width 144 height 320
drag, startPoint x: 601, startPoint y: 212, endPoint x: 620, endPoint y: 149, distance: 65.7
click at [620, 149] on div at bounding box center [598, 128] width 144 height 320
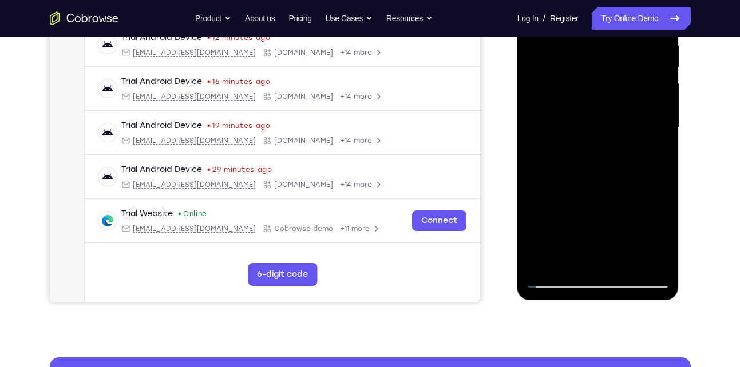
drag, startPoint x: 607, startPoint y: 196, endPoint x: 617, endPoint y: 160, distance: 36.9
click at [617, 160] on div at bounding box center [598, 128] width 144 height 320
drag, startPoint x: 603, startPoint y: 191, endPoint x: 608, endPoint y: 172, distance: 19.0
click at [608, 172] on div at bounding box center [598, 128] width 144 height 320
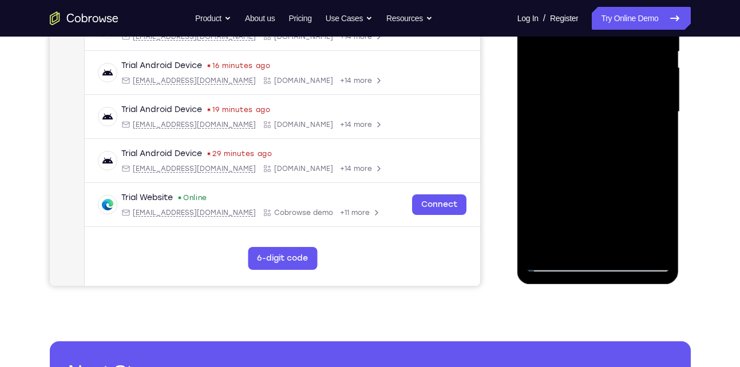
scroll to position [245, 0]
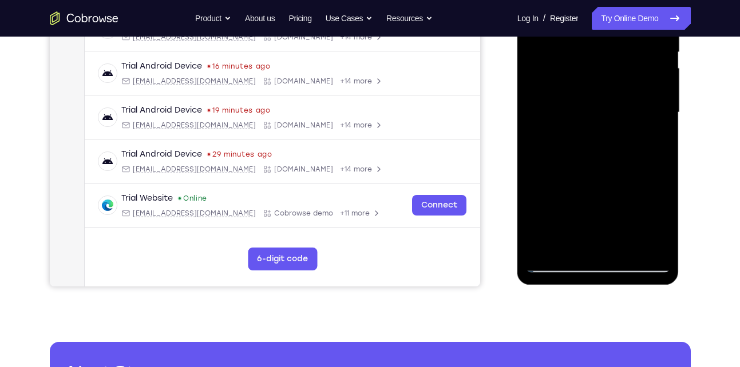
drag, startPoint x: 608, startPoint y: 156, endPoint x: 607, endPoint y: 217, distance: 60.7
click at [607, 217] on div at bounding box center [598, 113] width 144 height 320
drag, startPoint x: 611, startPoint y: 167, endPoint x: 607, endPoint y: 200, distance: 34.0
click at [607, 200] on div at bounding box center [598, 113] width 144 height 320
drag, startPoint x: 607, startPoint y: 165, endPoint x: 609, endPoint y: 190, distance: 25.3
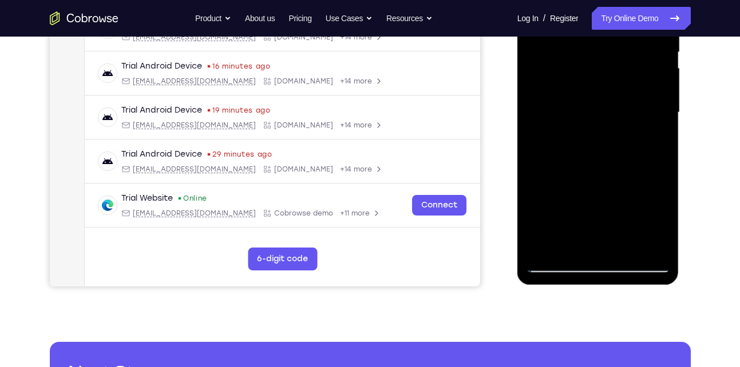
click at [609, 190] on div at bounding box center [598, 113] width 144 height 320
drag, startPoint x: 611, startPoint y: 149, endPoint x: 610, endPoint y: 193, distance: 44.6
click at [610, 193] on div at bounding box center [598, 113] width 144 height 320
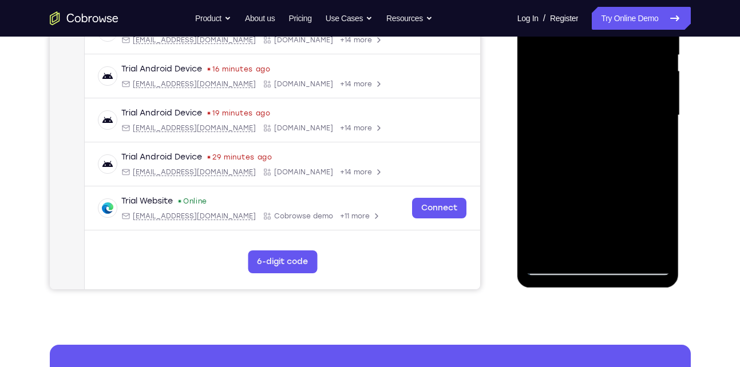
drag, startPoint x: 612, startPoint y: 157, endPoint x: 611, endPoint y: 219, distance: 62.4
click at [611, 219] on div at bounding box center [598, 115] width 144 height 320
drag, startPoint x: 603, startPoint y: 154, endPoint x: 616, endPoint y: 210, distance: 56.9
click at [616, 210] on div at bounding box center [598, 115] width 144 height 320
drag, startPoint x: 615, startPoint y: 130, endPoint x: 623, endPoint y: 186, distance: 56.7
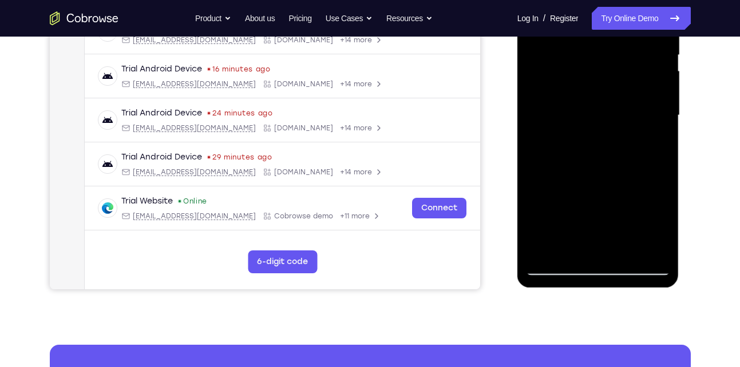
click at [623, 186] on div at bounding box center [598, 115] width 144 height 320
drag, startPoint x: 619, startPoint y: 140, endPoint x: 628, endPoint y: 180, distance: 41.1
click at [628, 180] on div at bounding box center [598, 115] width 144 height 320
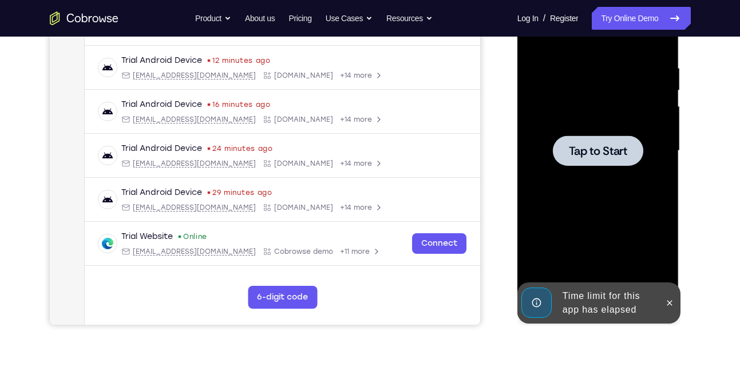
scroll to position [204, 0]
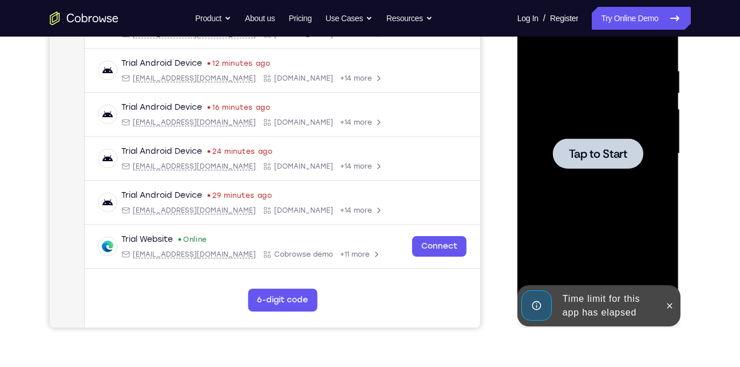
click at [603, 151] on span "Tap to Start" at bounding box center [598, 153] width 58 height 11
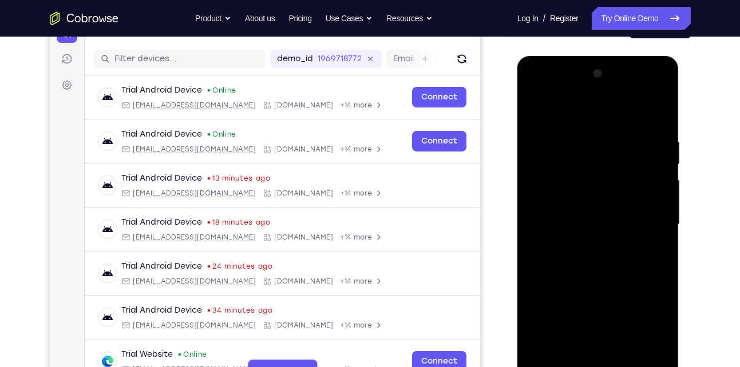
scroll to position [154, 0]
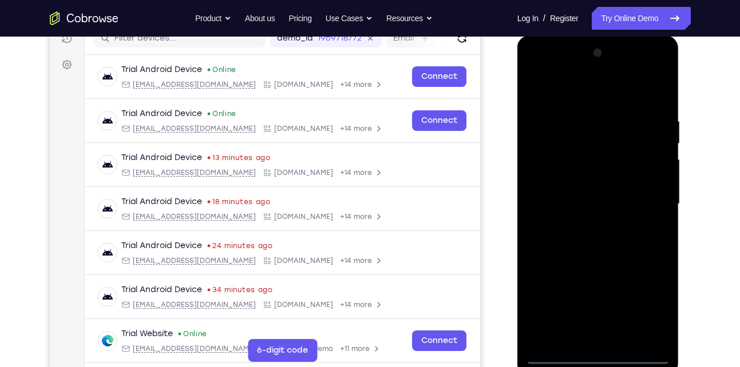
click at [597, 354] on div at bounding box center [598, 204] width 144 height 320
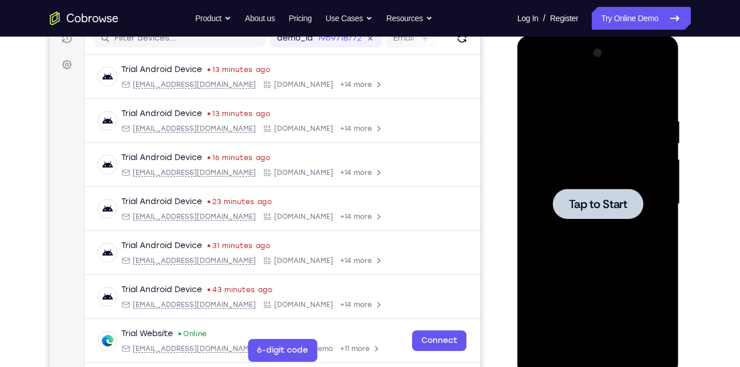
click at [569, 205] on span "Tap to Start" at bounding box center [598, 204] width 58 height 11
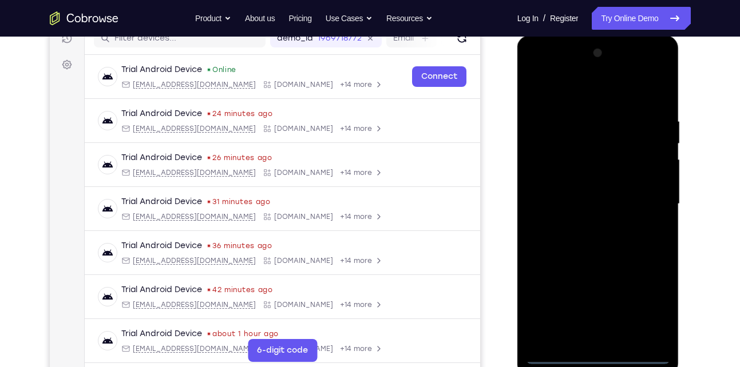
click at [597, 349] on div at bounding box center [598, 204] width 144 height 320
click at [597, 355] on div at bounding box center [598, 204] width 144 height 320
click at [652, 303] on div at bounding box center [598, 204] width 144 height 320
click at [547, 76] on div at bounding box center [598, 204] width 144 height 320
click at [645, 76] on div at bounding box center [598, 204] width 144 height 320
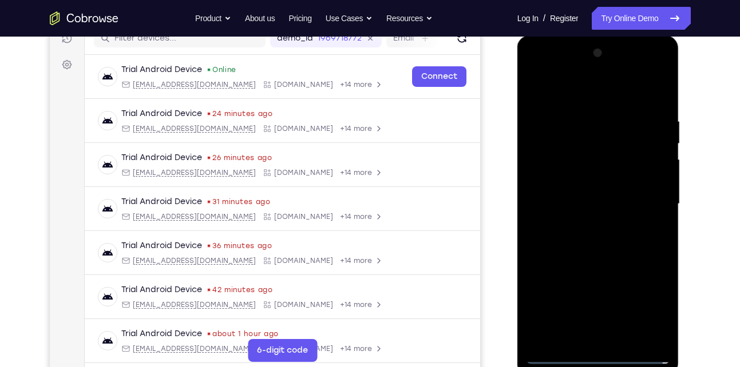
click at [662, 66] on div at bounding box center [598, 204] width 144 height 320
click at [603, 88] on div at bounding box center [598, 204] width 144 height 320
click at [594, 72] on div at bounding box center [598, 204] width 144 height 320
click at [593, 110] on div at bounding box center [598, 204] width 144 height 320
click at [566, 187] on div at bounding box center [598, 204] width 144 height 320
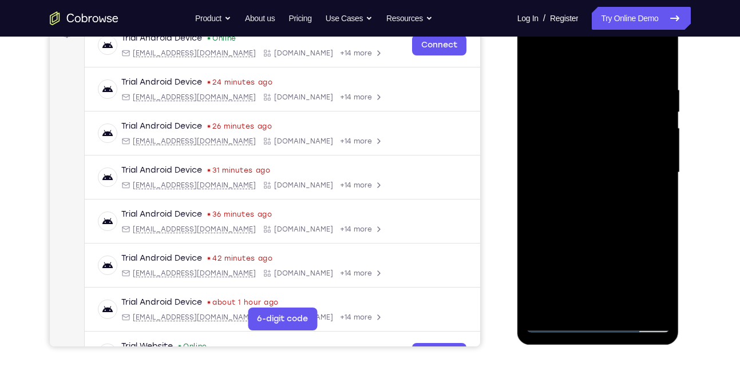
scroll to position [186, 0]
drag, startPoint x: 592, startPoint y: 240, endPoint x: 600, endPoint y: 169, distance: 71.3
click at [600, 169] on div at bounding box center [598, 172] width 144 height 320
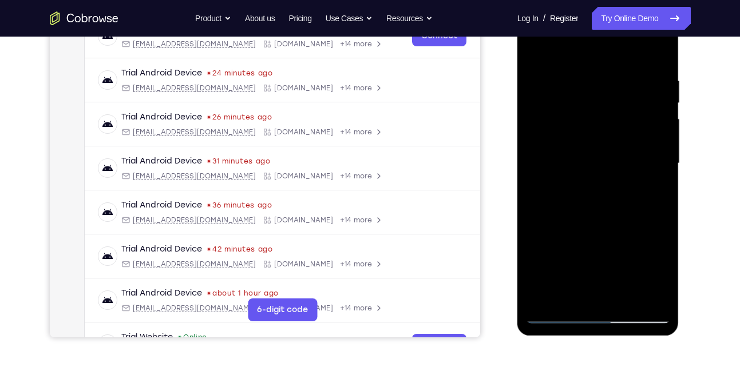
scroll to position [195, 0]
drag, startPoint x: 585, startPoint y: 231, endPoint x: 595, endPoint y: 175, distance: 56.3
click at [595, 175] on div at bounding box center [598, 163] width 144 height 320
drag, startPoint x: 594, startPoint y: 248, endPoint x: 616, endPoint y: 163, distance: 87.6
click at [616, 163] on div at bounding box center [598, 163] width 144 height 320
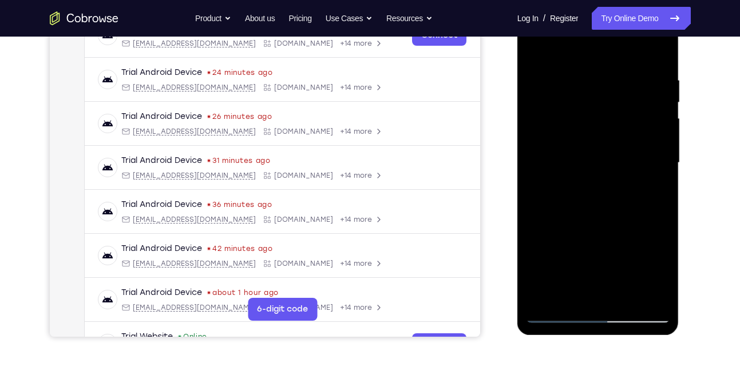
drag, startPoint x: 604, startPoint y: 244, endPoint x: 616, endPoint y: 185, distance: 60.3
click at [616, 185] on div at bounding box center [598, 163] width 144 height 320
drag, startPoint x: 603, startPoint y: 221, endPoint x: 617, endPoint y: 169, distance: 54.2
click at [617, 169] on div at bounding box center [598, 163] width 144 height 320
drag, startPoint x: 597, startPoint y: 255, endPoint x: 616, endPoint y: 193, distance: 64.5
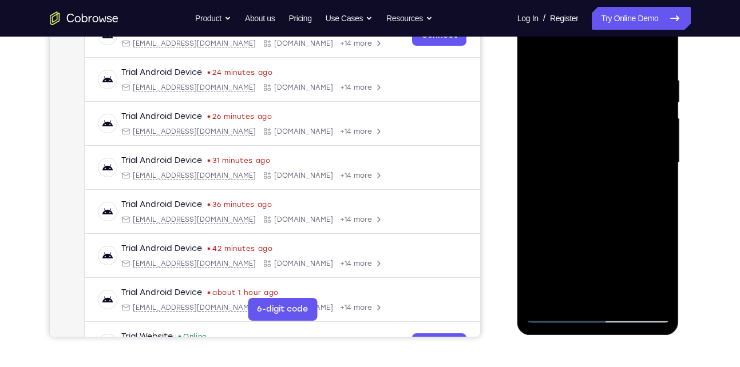
click at [616, 193] on div at bounding box center [598, 163] width 144 height 320
drag, startPoint x: 605, startPoint y: 242, endPoint x: 629, endPoint y: 174, distance: 72.0
click at [629, 174] on div at bounding box center [598, 163] width 144 height 320
drag, startPoint x: 618, startPoint y: 229, endPoint x: 625, endPoint y: 199, distance: 31.7
click at [625, 199] on div at bounding box center [598, 163] width 144 height 320
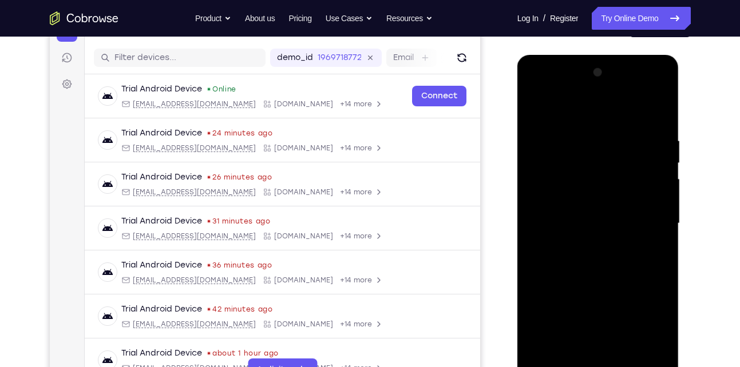
scroll to position [130, 0]
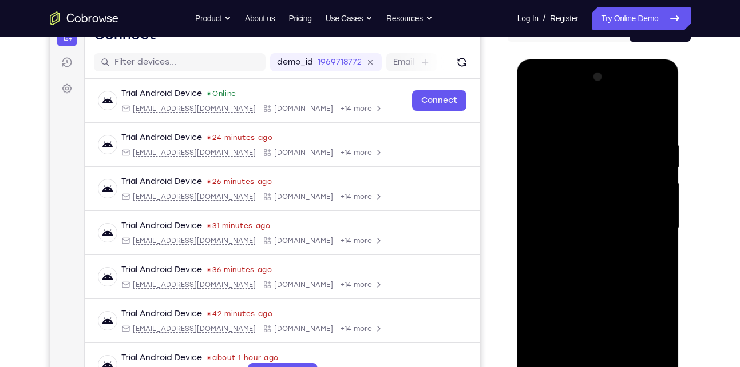
click at [618, 221] on div at bounding box center [598, 228] width 144 height 320
click at [597, 221] on div at bounding box center [598, 228] width 144 height 320
click at [600, 251] on div at bounding box center [598, 228] width 144 height 320
click at [540, 276] on div at bounding box center [598, 228] width 144 height 320
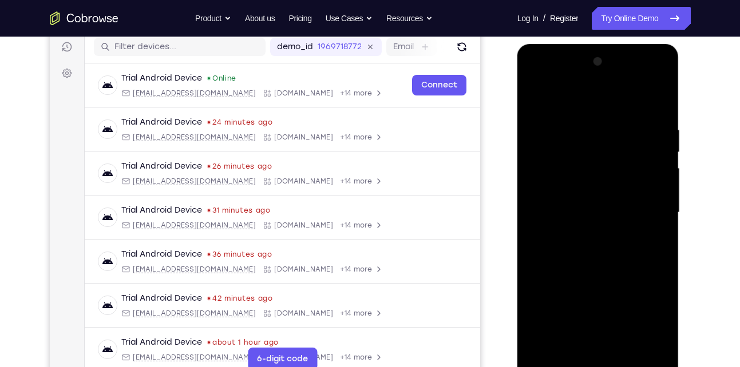
scroll to position [145, 0]
click at [577, 247] on div at bounding box center [598, 213] width 144 height 320
click at [556, 261] on div at bounding box center [598, 213] width 144 height 320
click at [543, 262] on div at bounding box center [598, 213] width 144 height 320
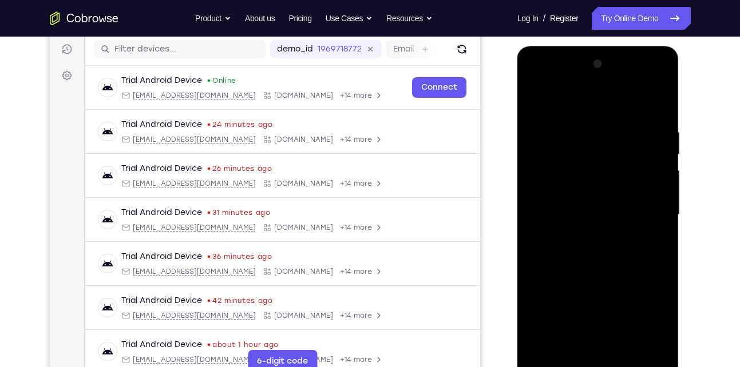
scroll to position [142, 0]
click at [552, 261] on div at bounding box center [598, 216] width 144 height 320
click at [555, 264] on div at bounding box center [598, 216] width 144 height 320
click at [560, 255] on div at bounding box center [598, 216] width 144 height 320
click at [558, 264] on div at bounding box center [598, 216] width 144 height 320
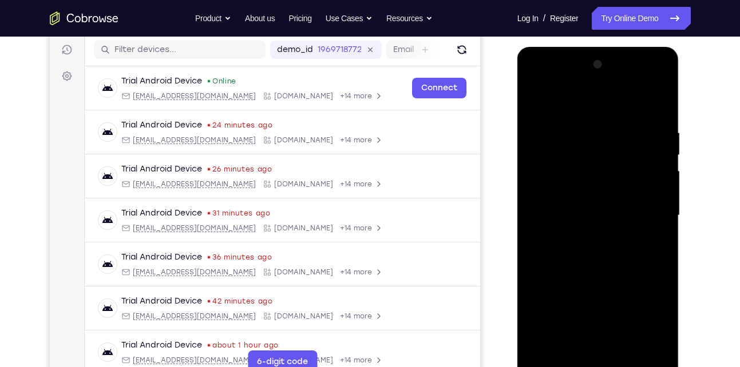
click at [560, 264] on div at bounding box center [598, 216] width 144 height 320
click at [562, 264] on div at bounding box center [598, 216] width 144 height 320
click at [564, 264] on div at bounding box center [598, 216] width 144 height 320
click at [561, 264] on div at bounding box center [598, 216] width 144 height 320
click at [580, 241] on div at bounding box center [598, 216] width 144 height 320
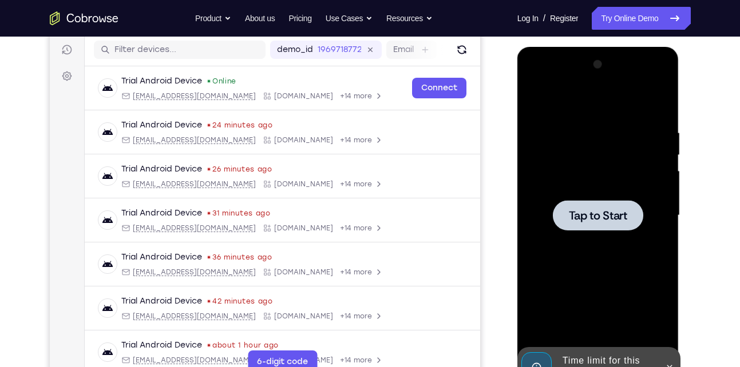
click at [599, 226] on div at bounding box center [598, 215] width 90 height 30
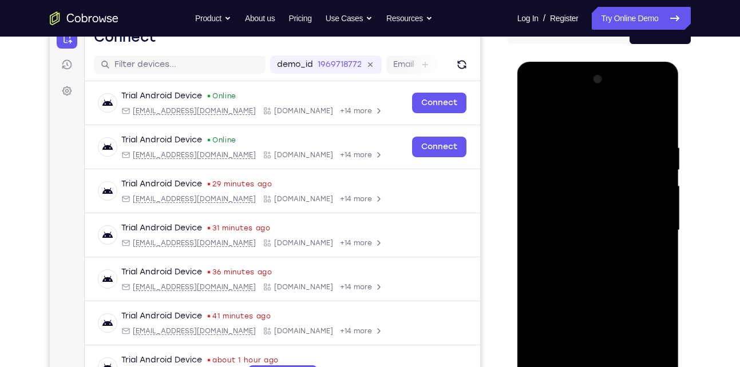
scroll to position [208, 0]
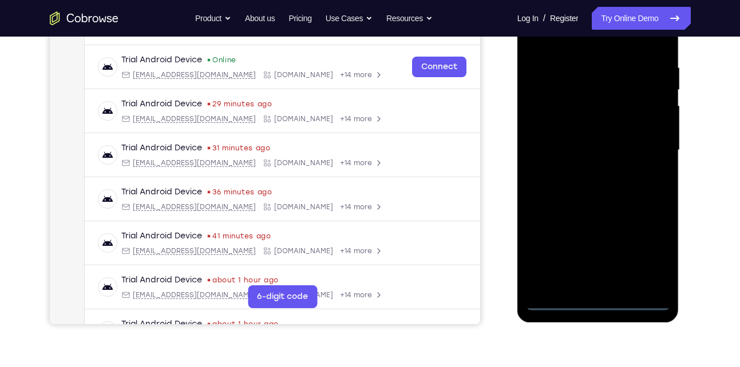
click at [594, 298] on div at bounding box center [598, 150] width 144 height 320
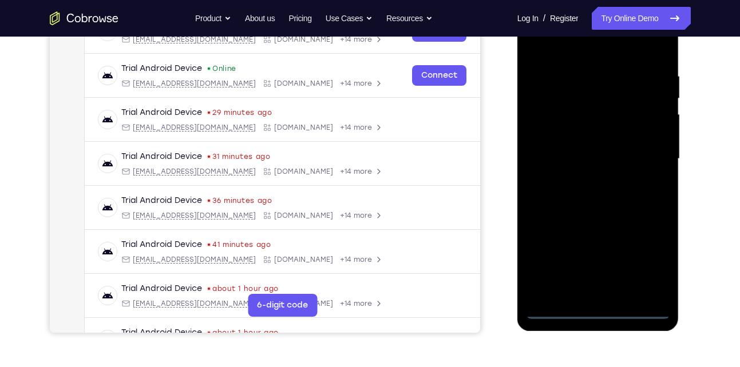
scroll to position [200, 0]
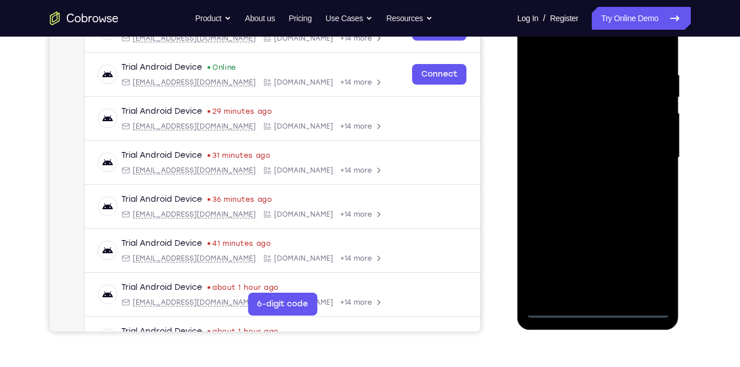
click at [598, 306] on div at bounding box center [598, 158] width 144 height 320
click at [646, 264] on div at bounding box center [598, 158] width 144 height 320
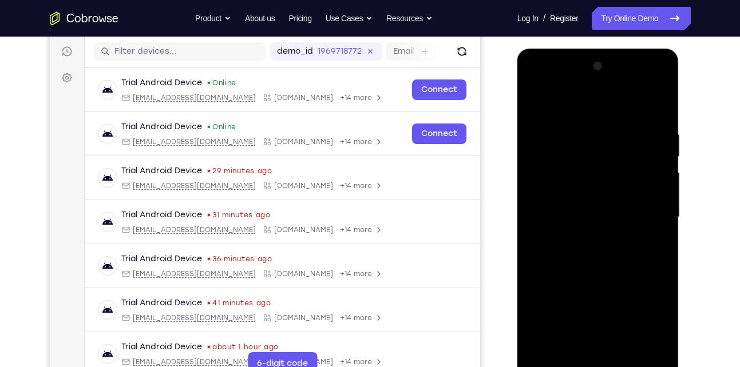
scroll to position [140, 0]
click at [659, 85] on div at bounding box center [598, 218] width 144 height 320
click at [601, 106] on div at bounding box center [598, 218] width 144 height 320
click at [572, 77] on div at bounding box center [598, 218] width 144 height 320
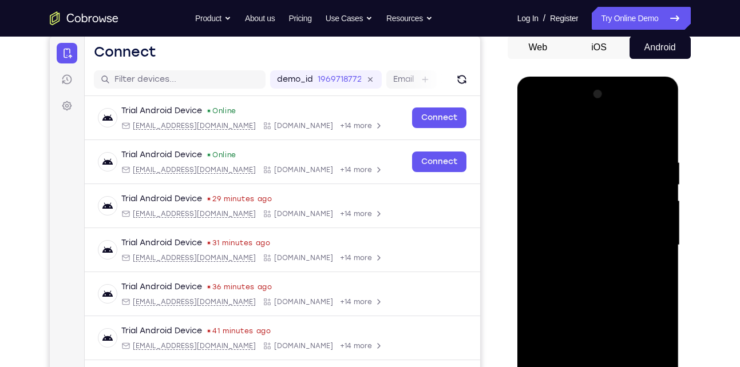
scroll to position [239, 0]
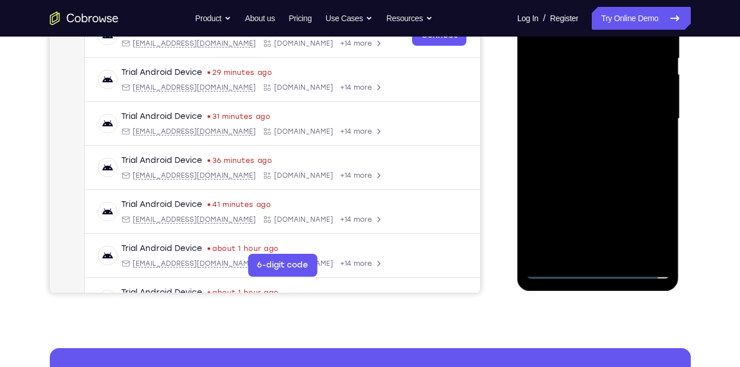
click at [572, 93] on div at bounding box center [598, 119] width 144 height 320
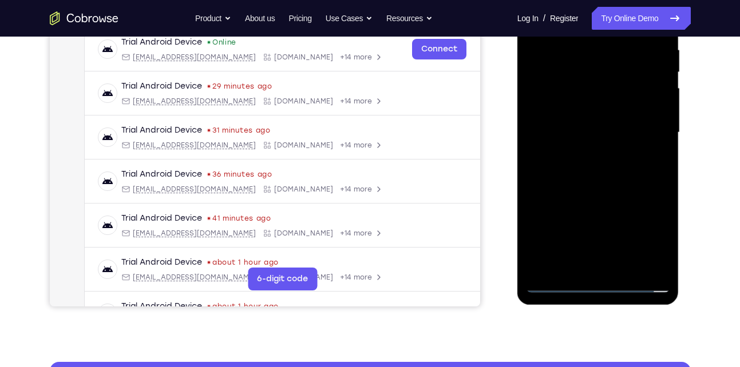
scroll to position [243, 0]
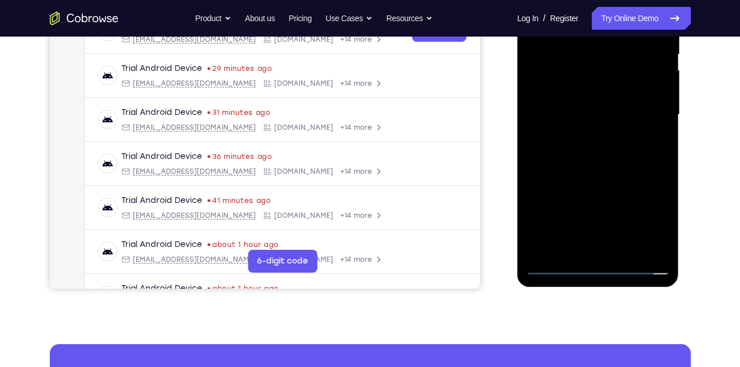
drag, startPoint x: 595, startPoint y: 192, endPoint x: 597, endPoint y: 111, distance: 80.7
click at [597, 111] on div at bounding box center [598, 115] width 144 height 320
drag, startPoint x: 596, startPoint y: 169, endPoint x: 612, endPoint y: 111, distance: 60.0
click at [612, 111] on div at bounding box center [598, 115] width 144 height 320
drag, startPoint x: 593, startPoint y: 188, endPoint x: 617, endPoint y: 111, distance: 80.7
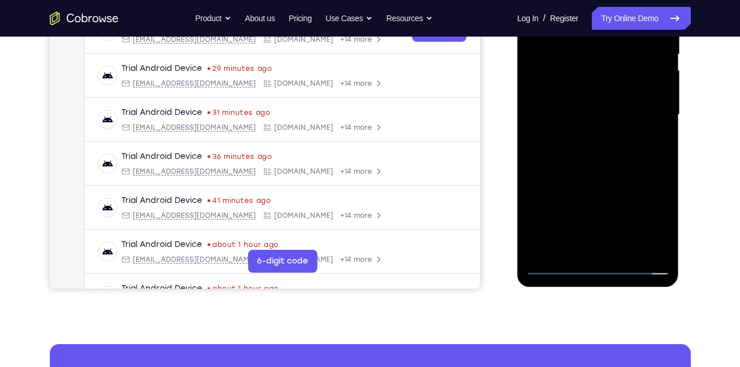
click at [617, 111] on div at bounding box center [598, 115] width 144 height 320
drag, startPoint x: 600, startPoint y: 176, endPoint x: 624, endPoint y: 111, distance: 69.3
click at [624, 111] on div at bounding box center [598, 115] width 144 height 320
drag, startPoint x: 590, startPoint y: 192, endPoint x: 605, endPoint y: 111, distance: 82.6
click at [605, 111] on div at bounding box center [598, 115] width 144 height 320
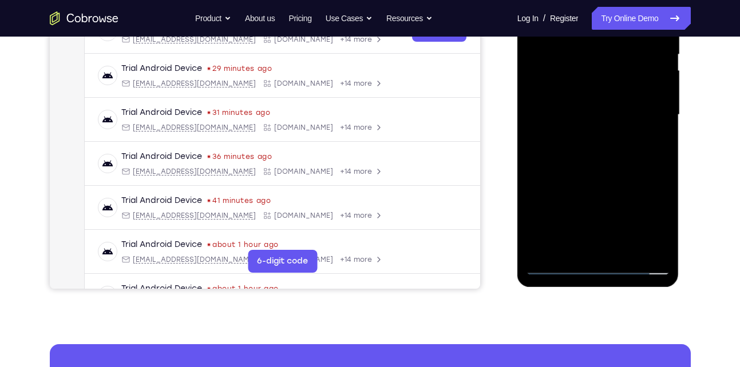
drag, startPoint x: 599, startPoint y: 175, endPoint x: 616, endPoint y: 111, distance: 66.5
click at [616, 111] on div at bounding box center [598, 115] width 144 height 320
click at [608, 168] on div at bounding box center [598, 115] width 144 height 320
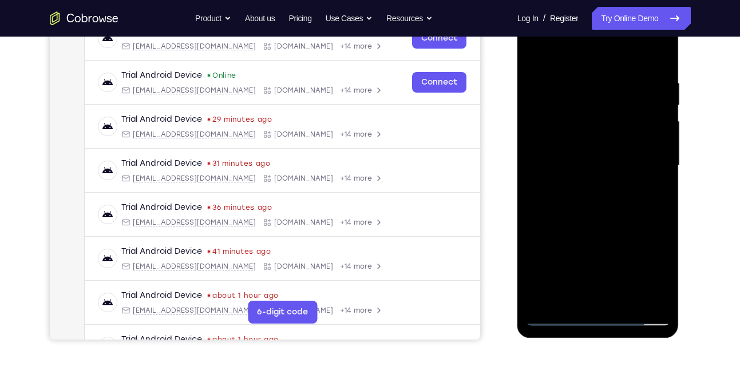
scroll to position [193, 0]
click at [601, 189] on div at bounding box center [598, 165] width 144 height 320
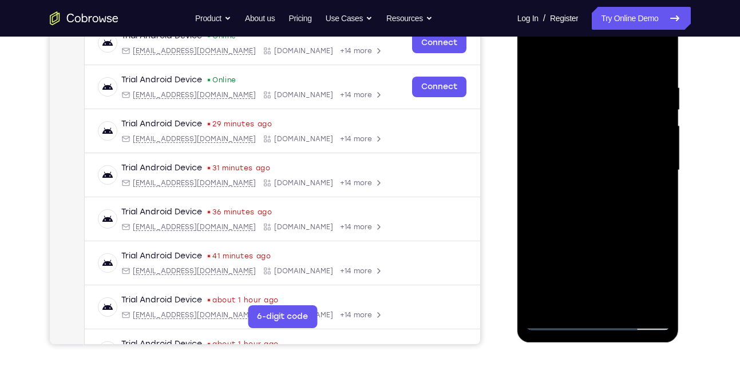
scroll to position [188, 0]
click at [537, 218] on div at bounding box center [598, 170] width 144 height 320
click at [538, 219] on div at bounding box center [598, 170] width 144 height 320
click at [550, 218] on div at bounding box center [598, 170] width 144 height 320
click at [564, 219] on div at bounding box center [598, 170] width 144 height 320
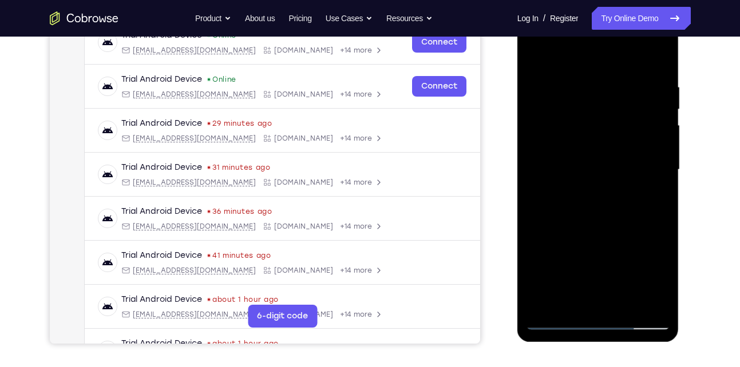
click at [574, 217] on div at bounding box center [598, 170] width 144 height 320
click at [581, 219] on div at bounding box center [598, 170] width 144 height 320
click at [577, 218] on div at bounding box center [598, 170] width 144 height 320
click at [589, 212] on div at bounding box center [598, 170] width 144 height 320
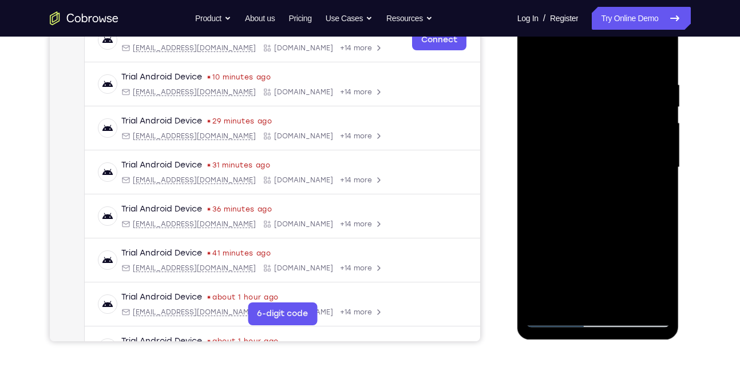
scroll to position [190, 0]
click at [593, 203] on div at bounding box center [598, 168] width 144 height 320
click at [610, 217] on div at bounding box center [598, 168] width 144 height 320
click at [618, 214] on div at bounding box center [598, 168] width 144 height 320
click at [619, 215] on div at bounding box center [598, 168] width 144 height 320
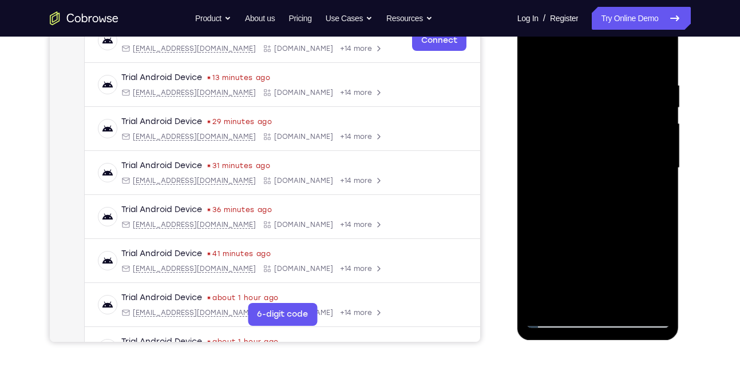
click at [620, 216] on div at bounding box center [598, 168] width 144 height 320
click at [632, 216] on div at bounding box center [598, 168] width 144 height 320
click at [637, 216] on div at bounding box center [598, 168] width 144 height 320
click at [644, 216] on div at bounding box center [598, 168] width 144 height 320
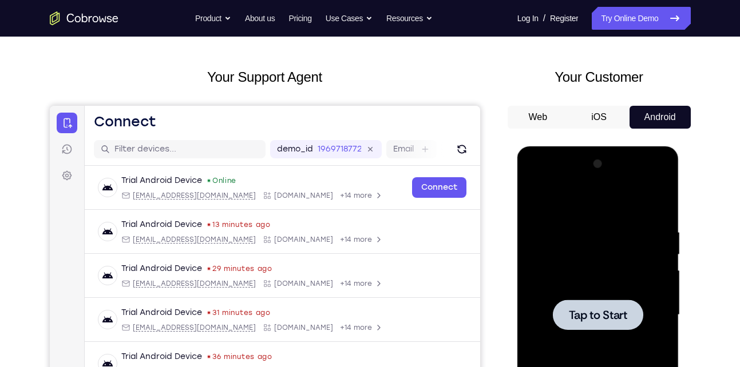
scroll to position [0, 0]
